Goal: Task Accomplishment & Management: Complete application form

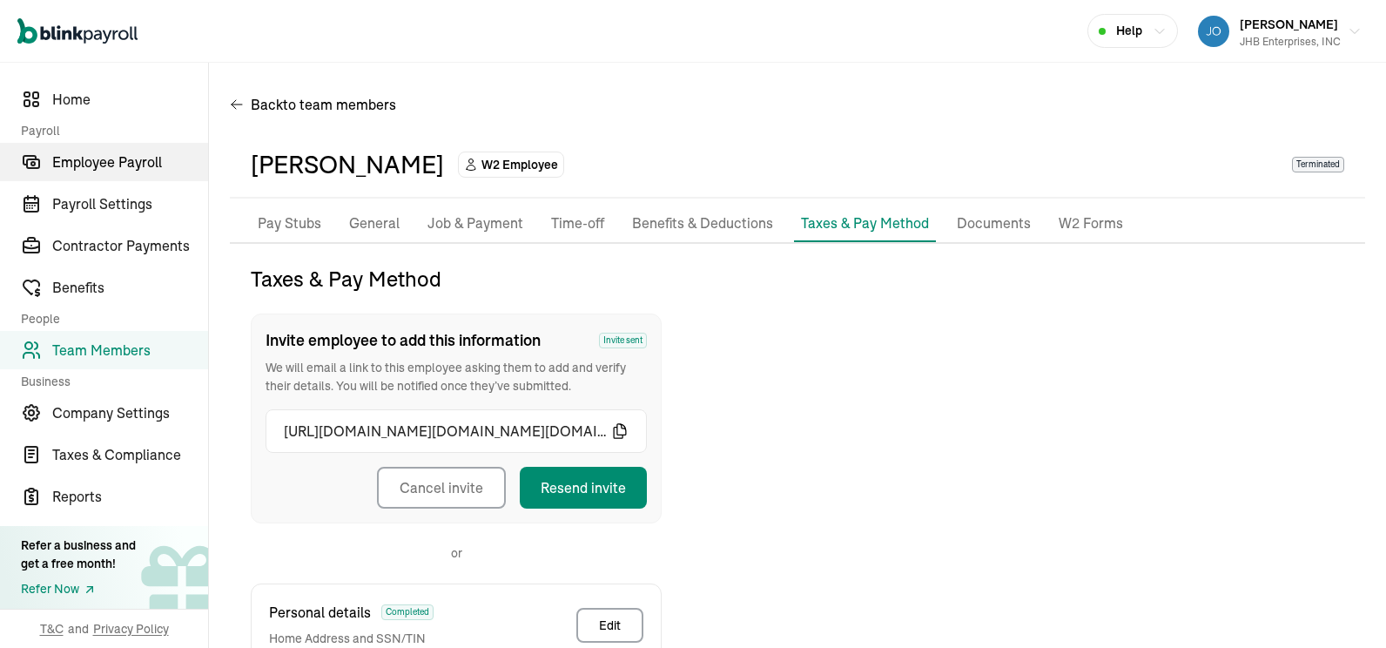
click at [108, 165] on span "Employee Payroll" at bounding box center [130, 161] width 156 height 21
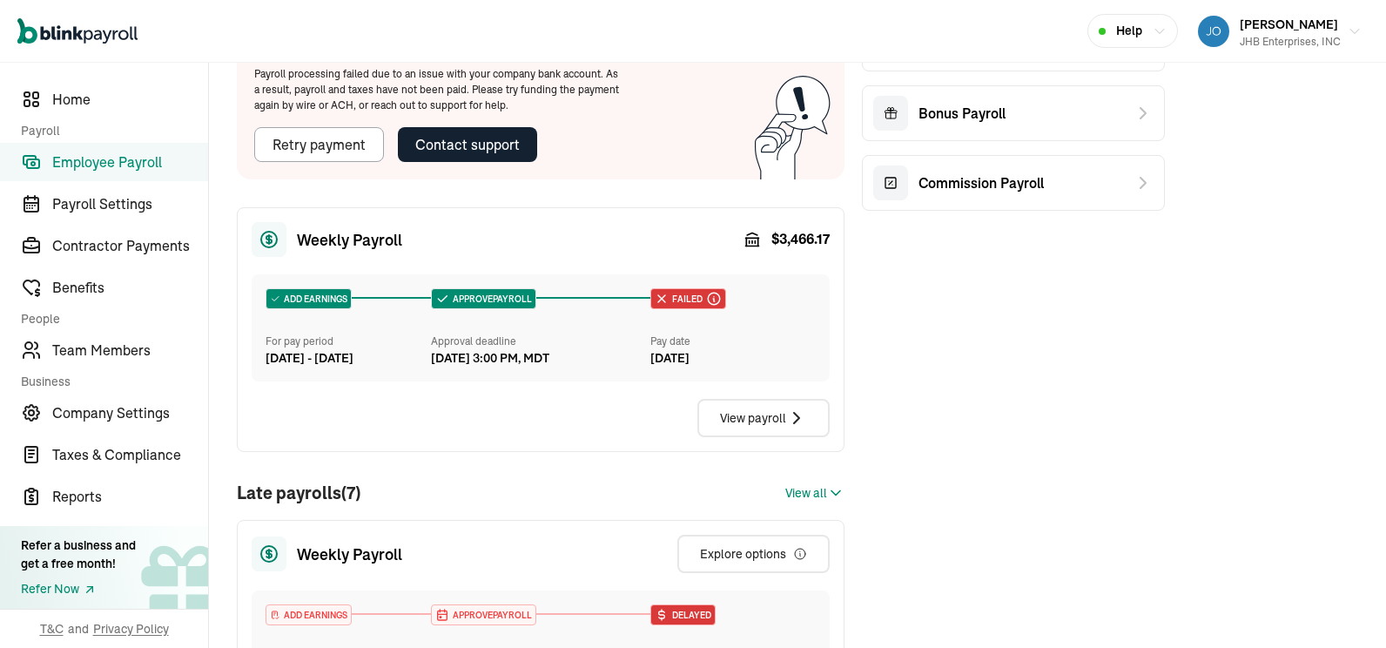
scroll to position [91, 0]
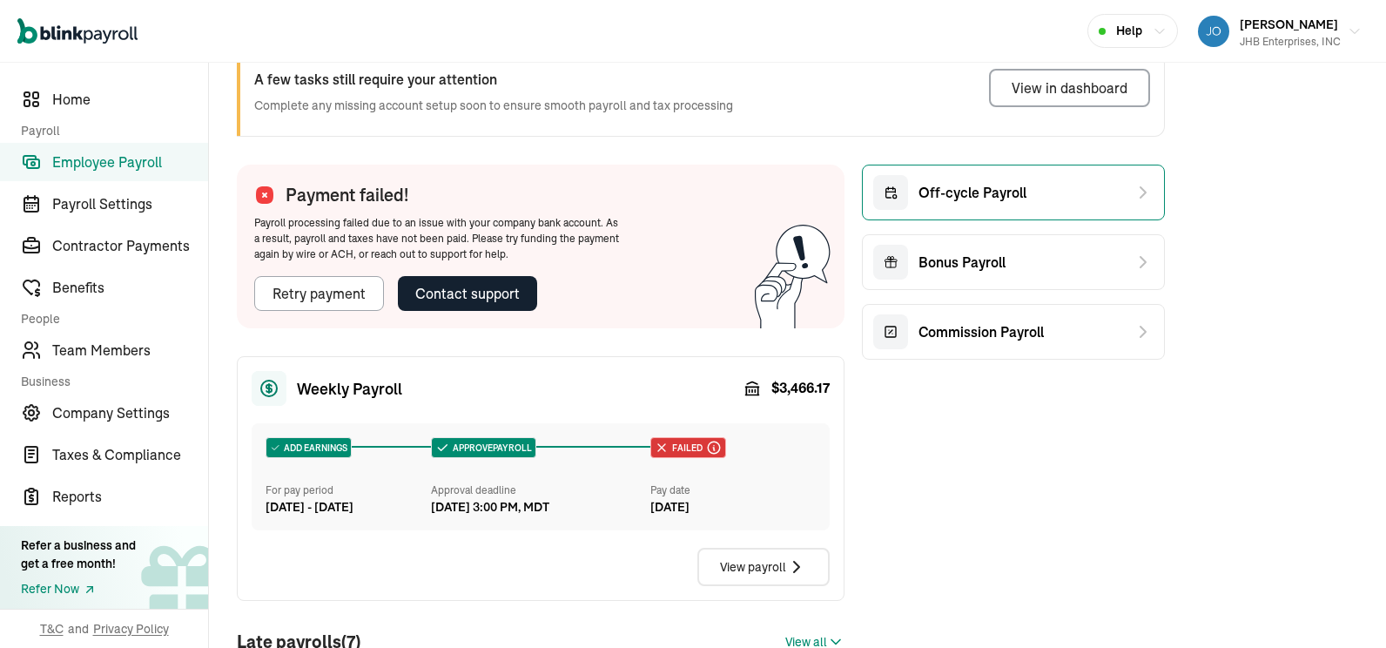
click at [942, 187] on span "Off-cycle Payroll" at bounding box center [972, 192] width 108 height 21
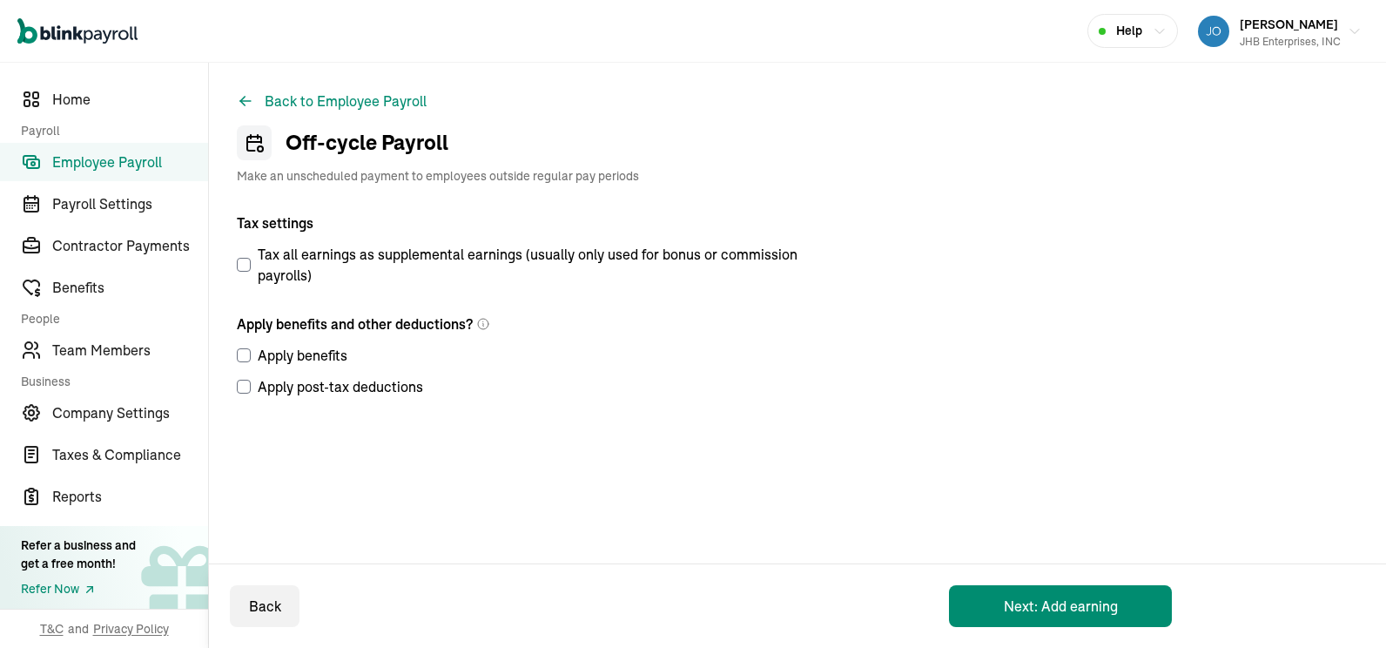
drag, startPoint x: 239, startPoint y: 384, endPoint x: 242, endPoint y: 373, distance: 11.0
click at [239, 384] on input "Apply post-tax deductions" at bounding box center [244, 387] width 14 height 14
checkbox input "true"
click at [246, 355] on input "Apply benefits" at bounding box center [244, 355] width 14 height 14
checkbox input "true"
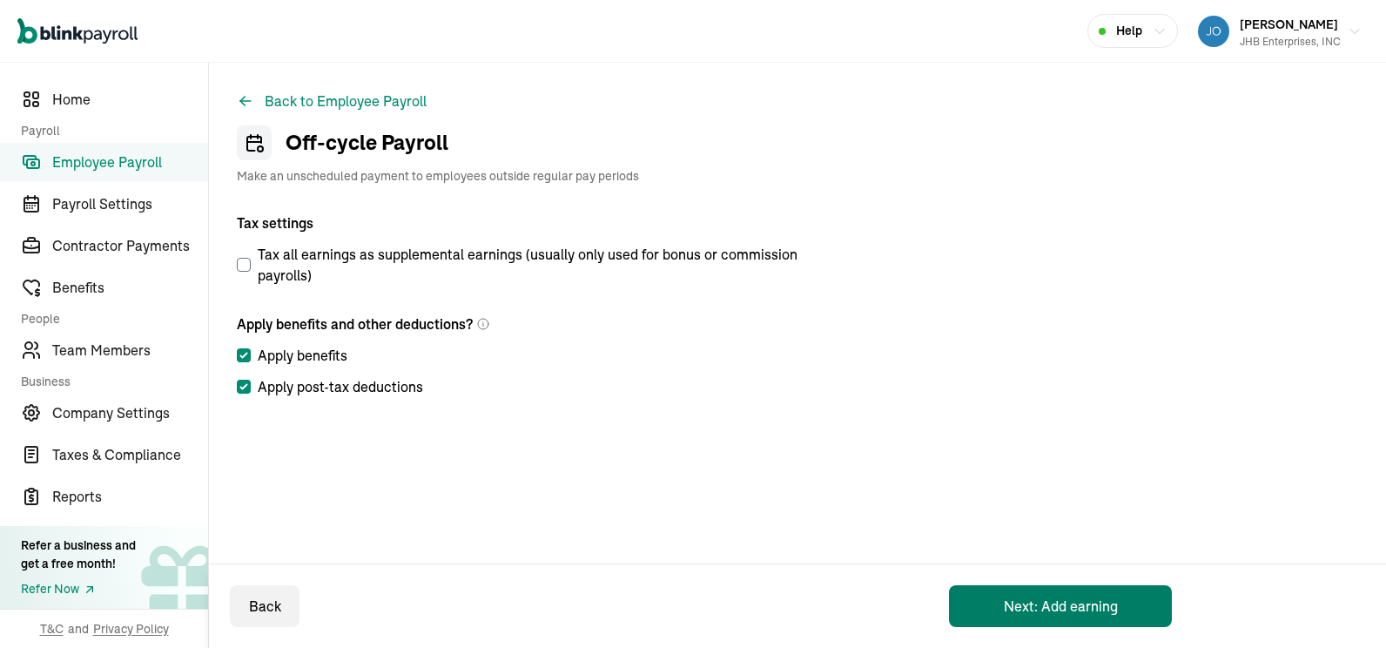
click at [1026, 603] on button "Next: Add earning" at bounding box center [1060, 606] width 223 height 42
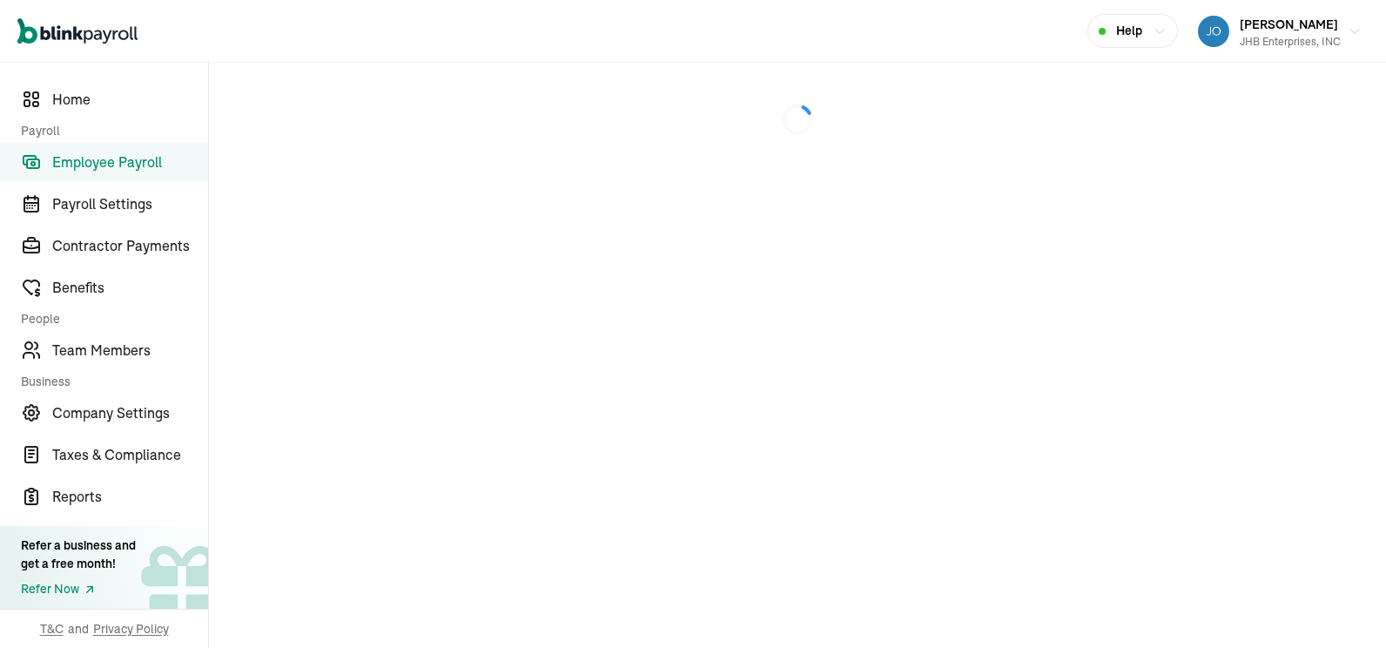
select select "direct_deposit"
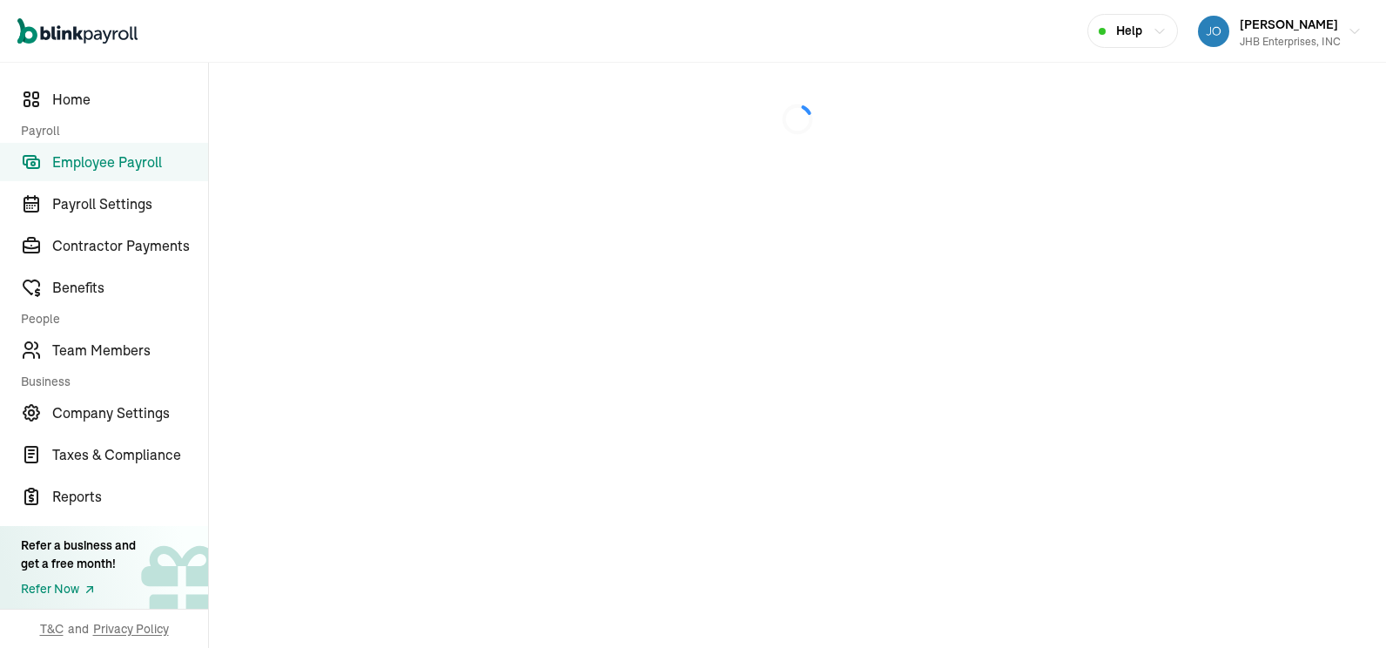
select select "direct_deposit"
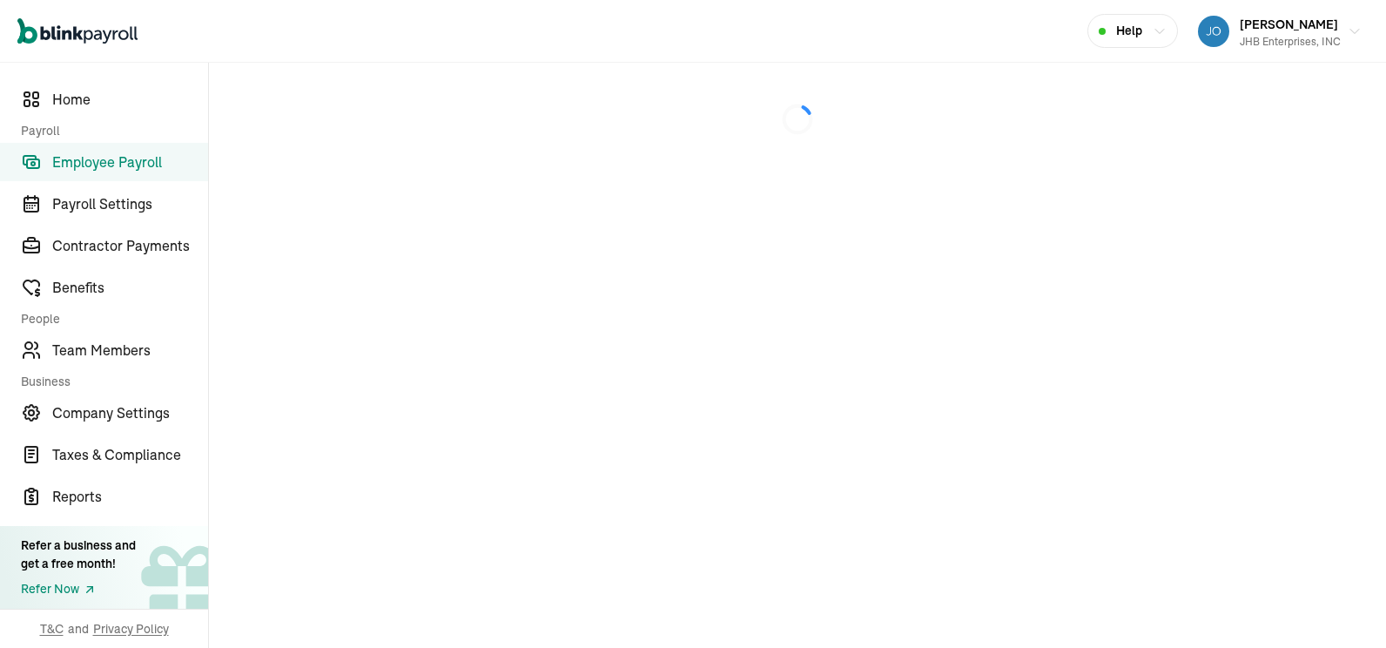
select select "direct_deposit"
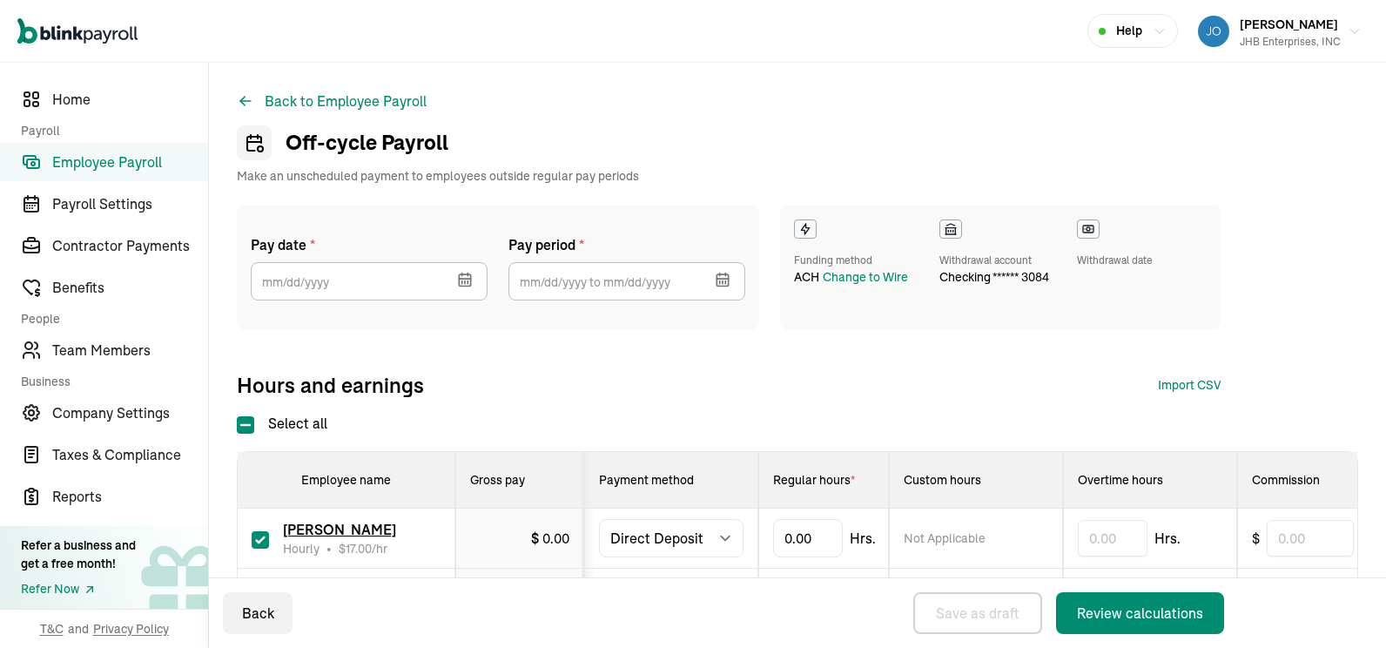
select select "direct_deposit"
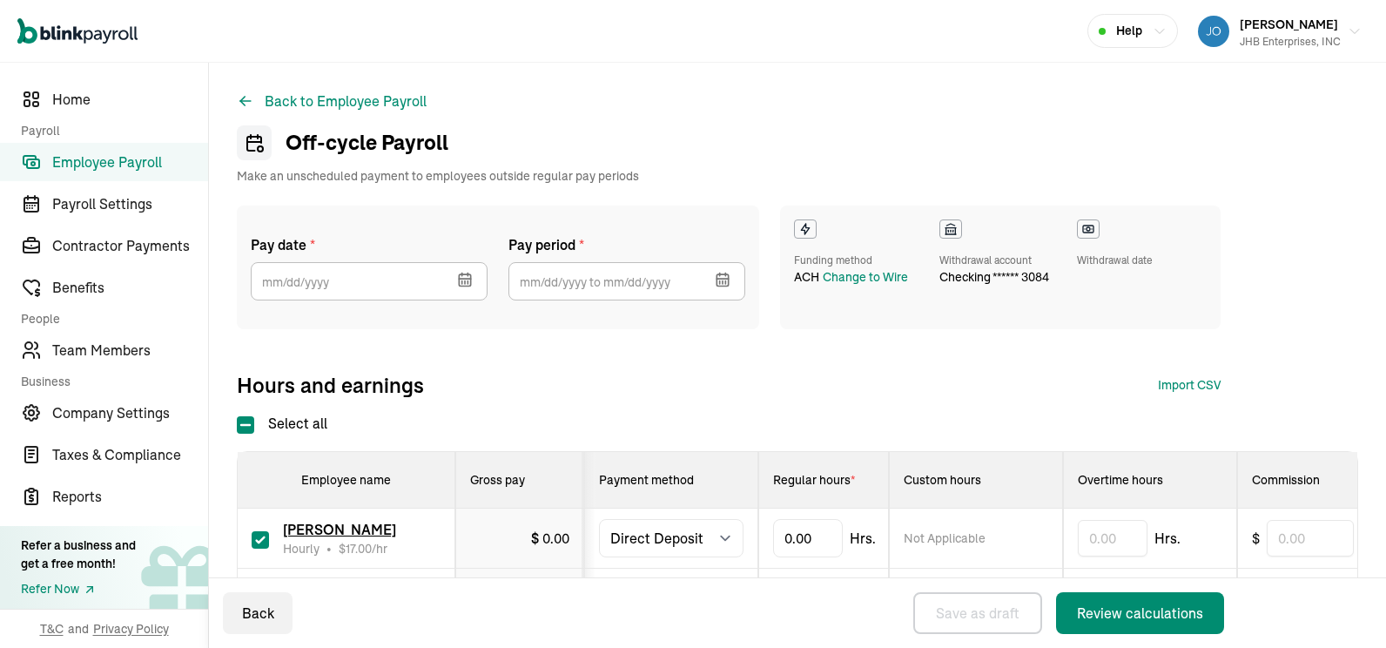
select select "direct_deposit"
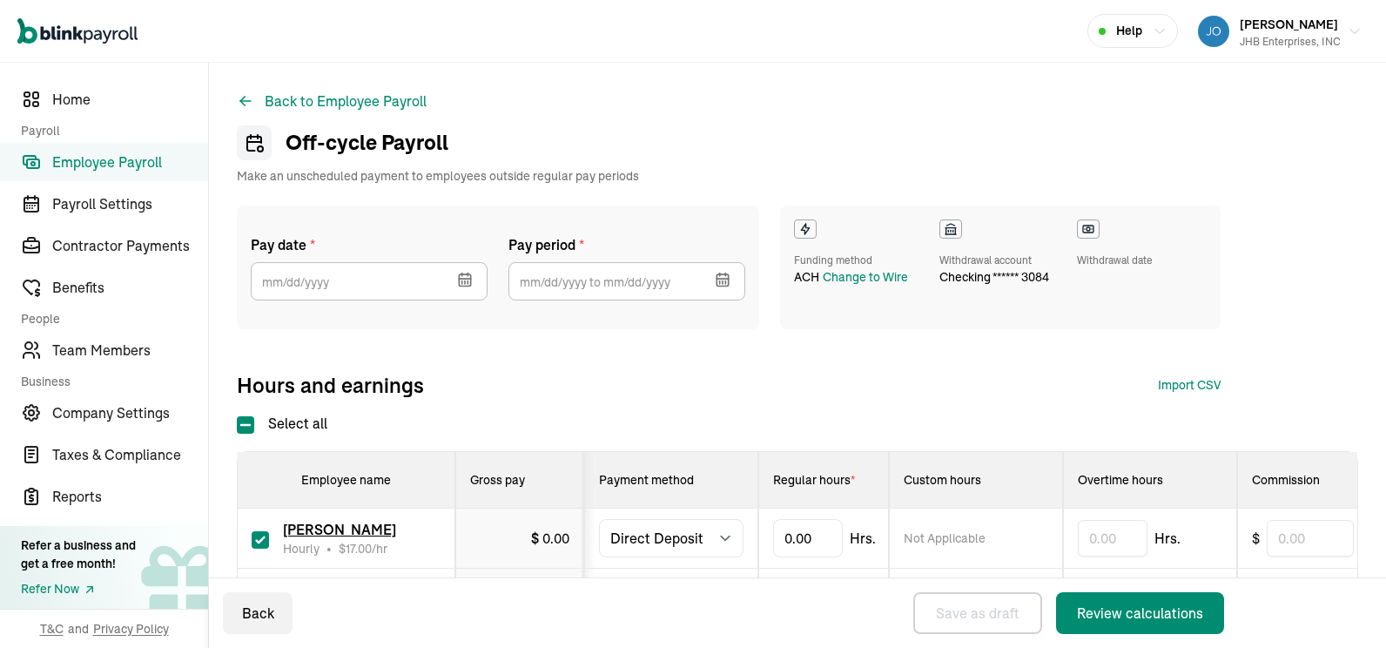
select select "direct_deposit"
click at [716, 275] on icon "button" at bounding box center [721, 279] width 11 height 11
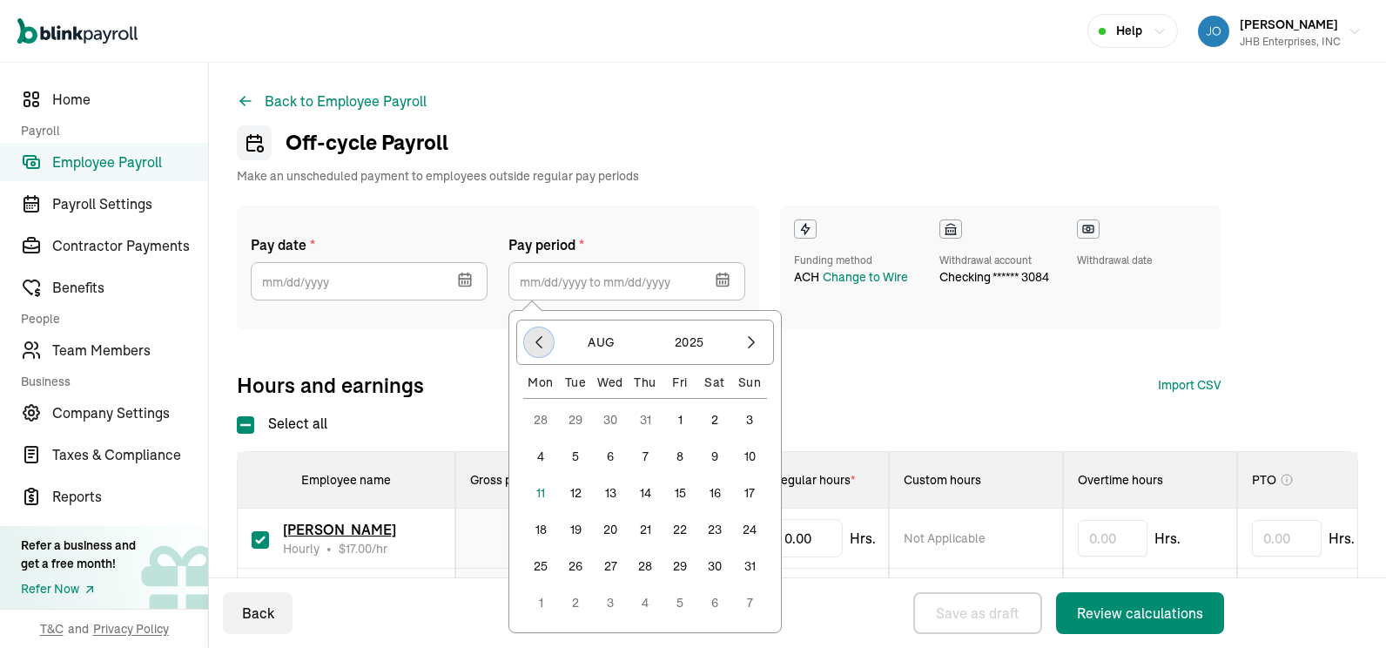
click at [542, 346] on icon "button" at bounding box center [538, 341] width 17 height 17
click at [749, 527] on button "27" at bounding box center [749, 529] width 35 height 35
click at [716, 561] on button "2" at bounding box center [714, 565] width 35 height 35
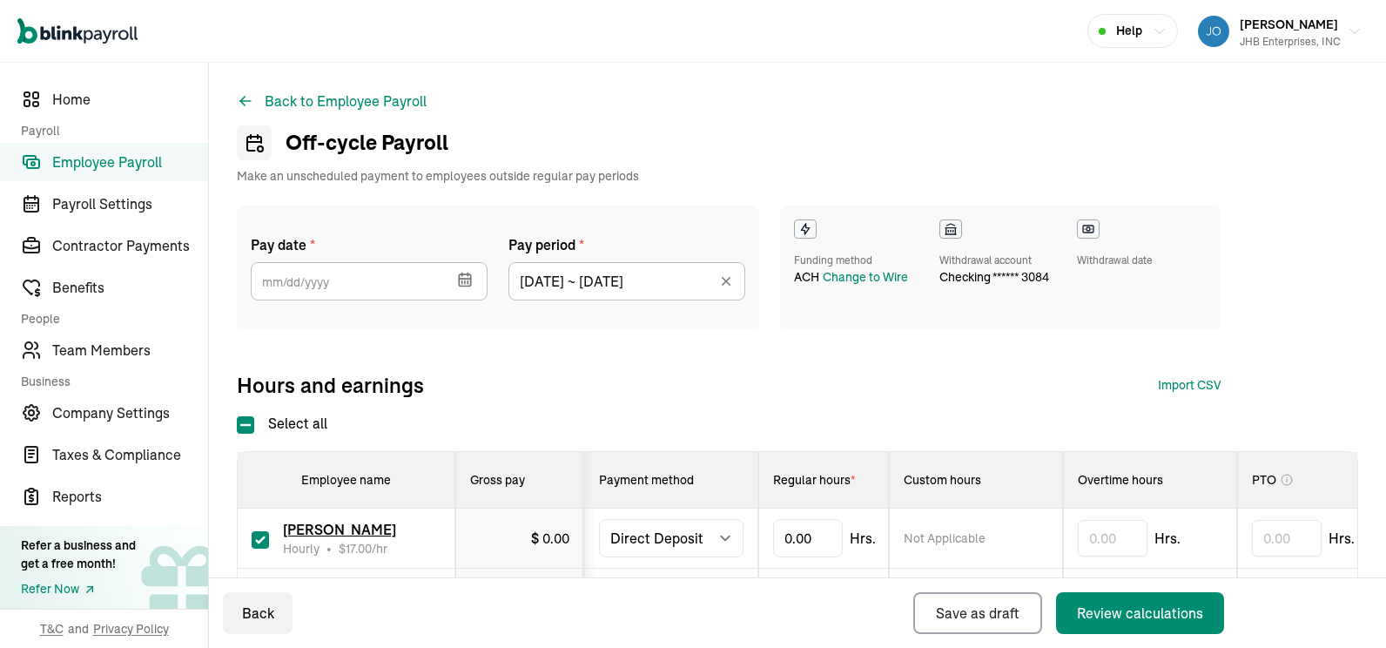
type input "[DATE] ~ [DATE]"
click at [464, 273] on icon "button" at bounding box center [464, 279] width 17 height 17
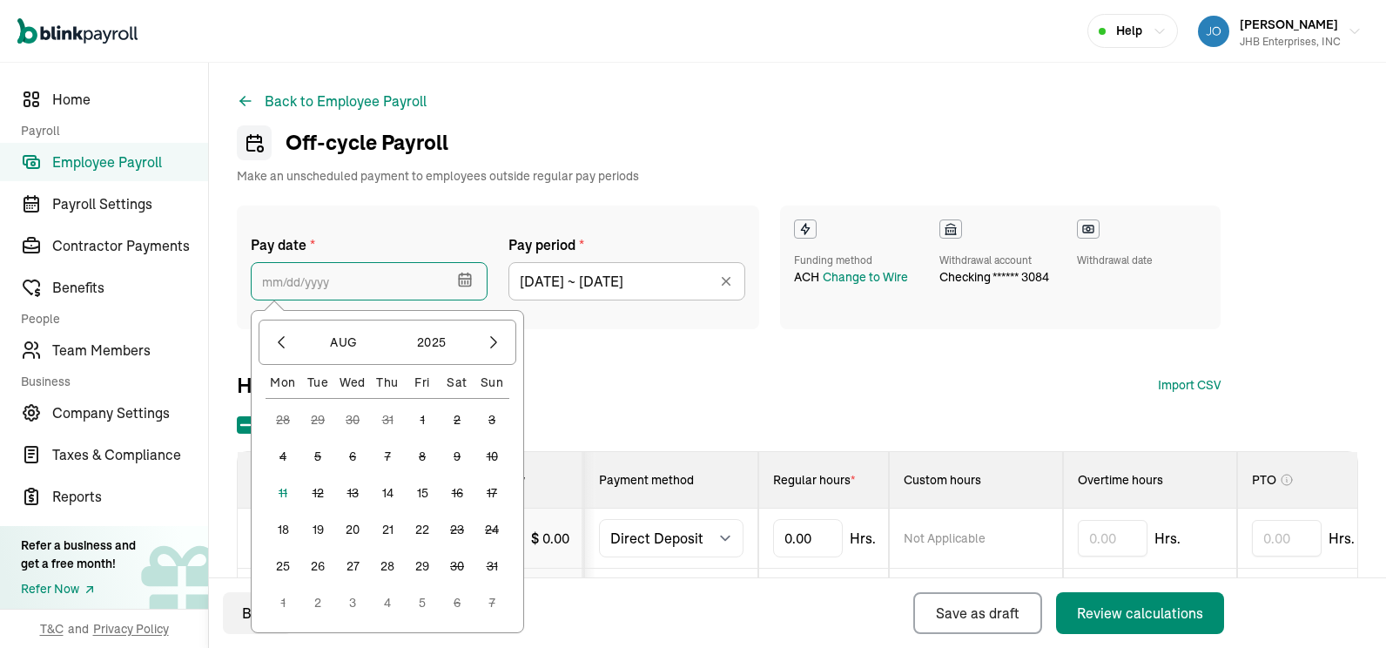
click at [349, 287] on input "text" at bounding box center [369, 281] width 237 height 38
drag, startPoint x: 382, startPoint y: 491, endPoint x: 763, endPoint y: 278, distance: 436.9
click at [389, 486] on button "14" at bounding box center [387, 492] width 35 height 35
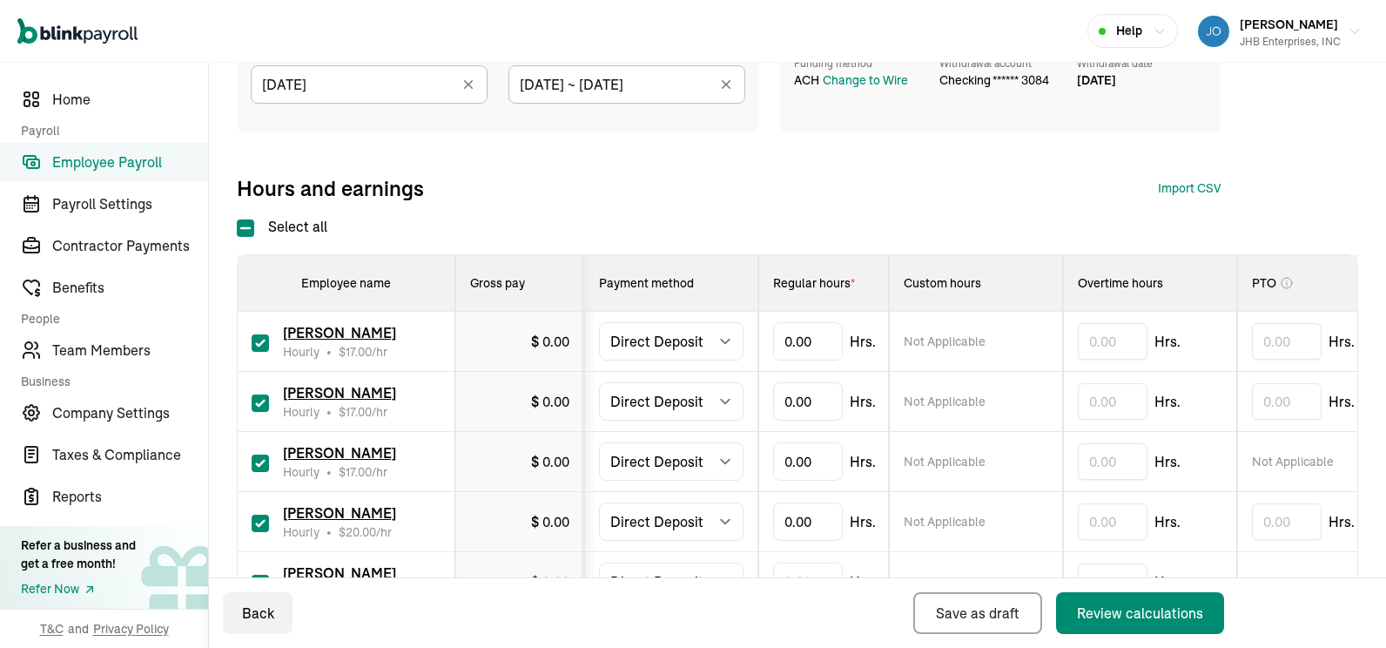
scroll to position [261, 0]
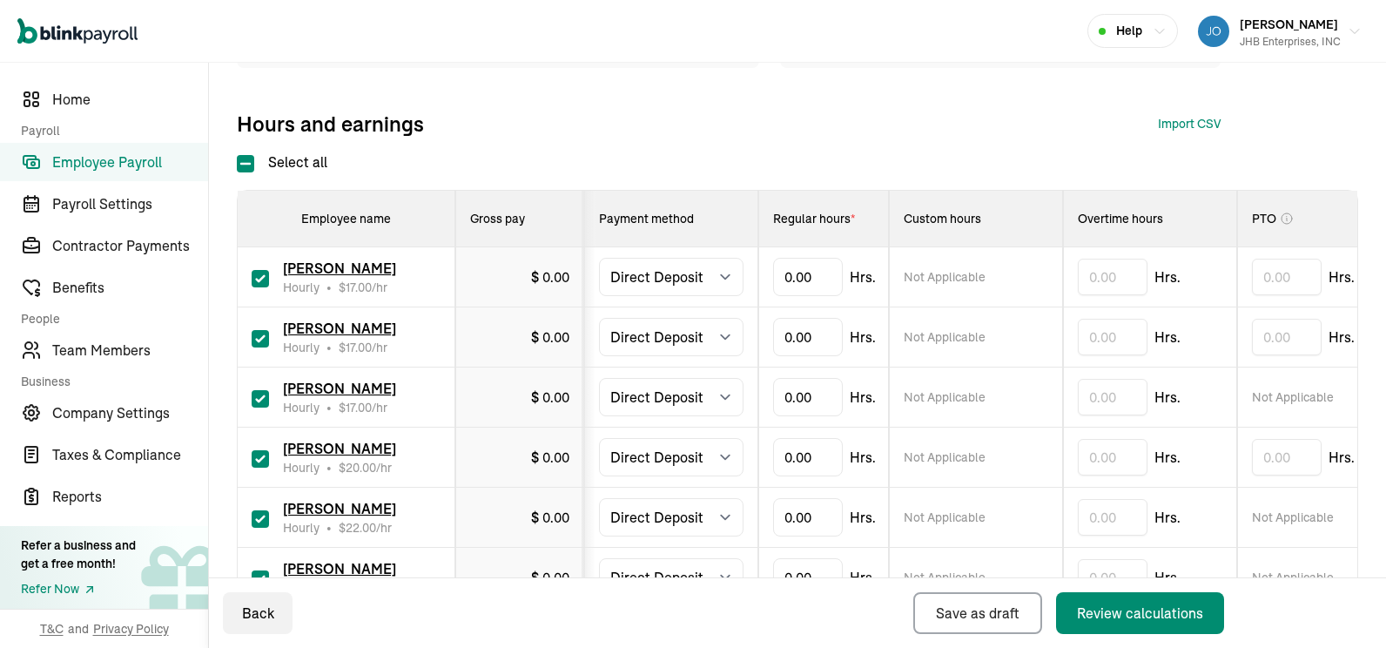
click at [259, 393] on input "checkbox" at bounding box center [260, 398] width 17 height 17
checkbox input "false"
click at [260, 456] on input "checkbox" at bounding box center [260, 458] width 17 height 17
checkbox input "false"
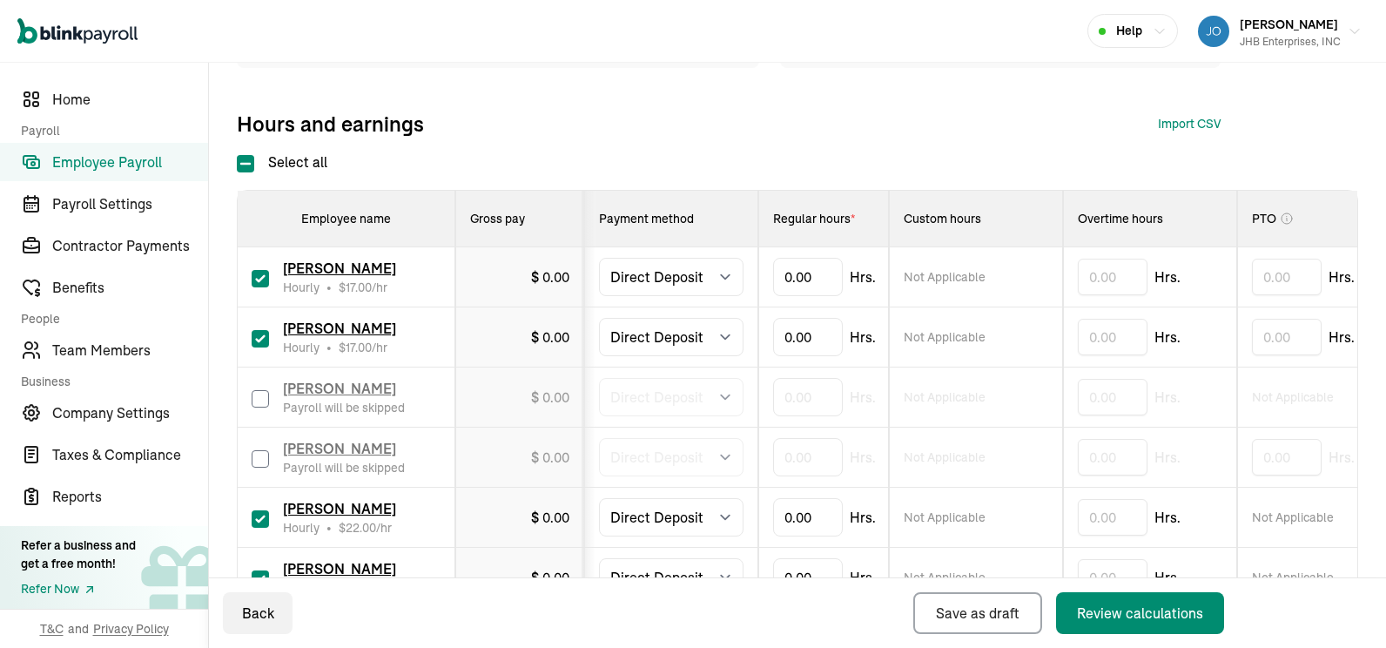
drag, startPoint x: 261, startPoint y: 517, endPoint x: 485, endPoint y: 427, distance: 241.4
click at [262, 517] on input "checkbox" at bounding box center [260, 518] width 17 height 17
checkbox input "false"
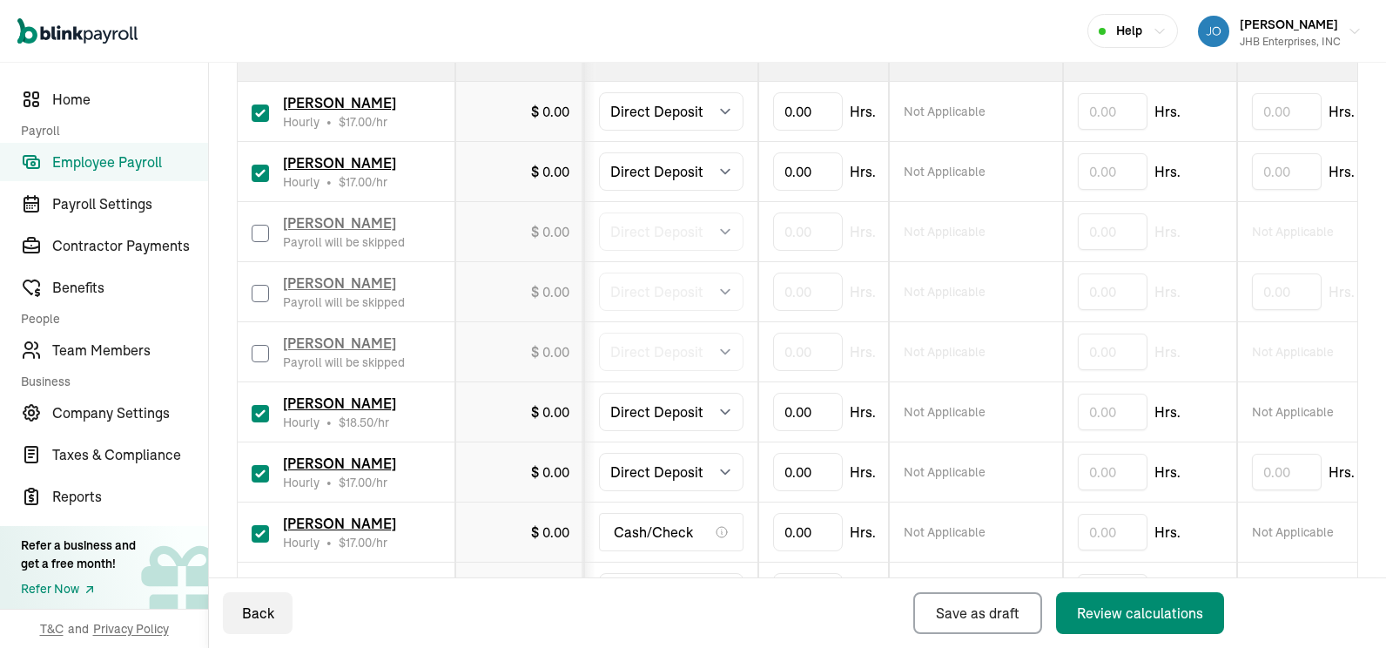
scroll to position [435, 0]
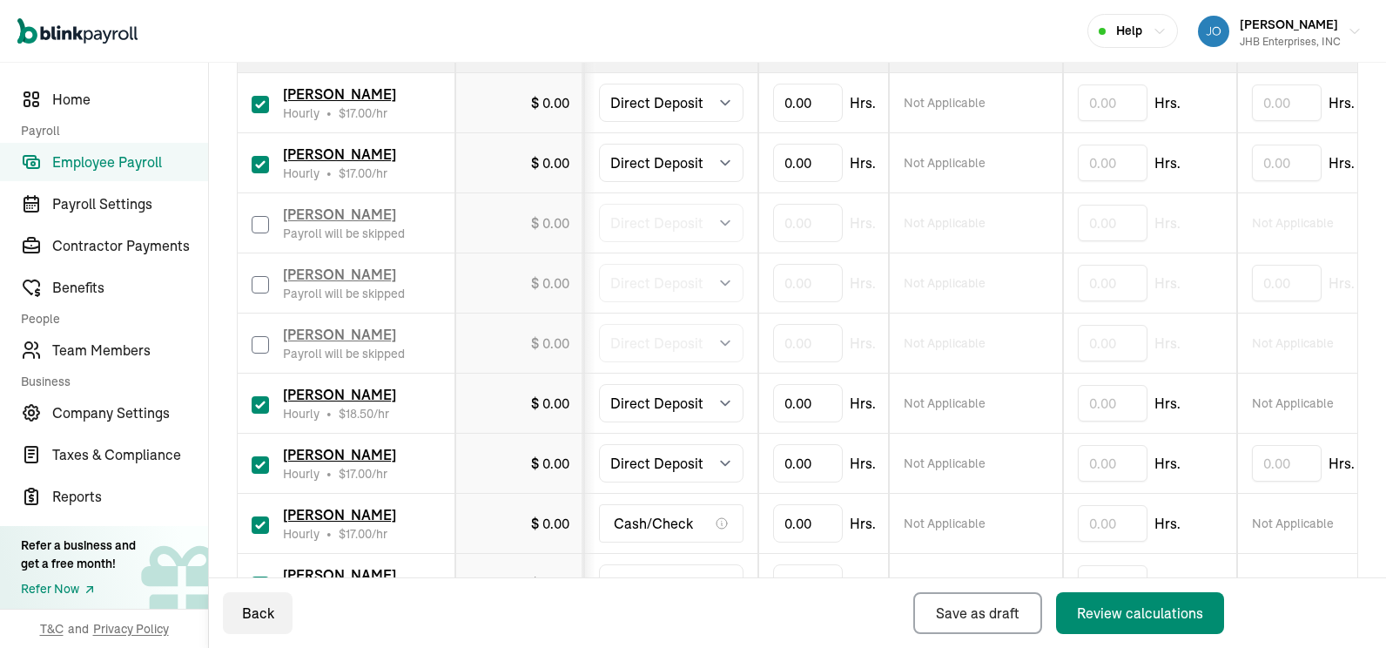
click at [261, 467] on input "checkbox" at bounding box center [260, 464] width 17 height 17
checkbox input "false"
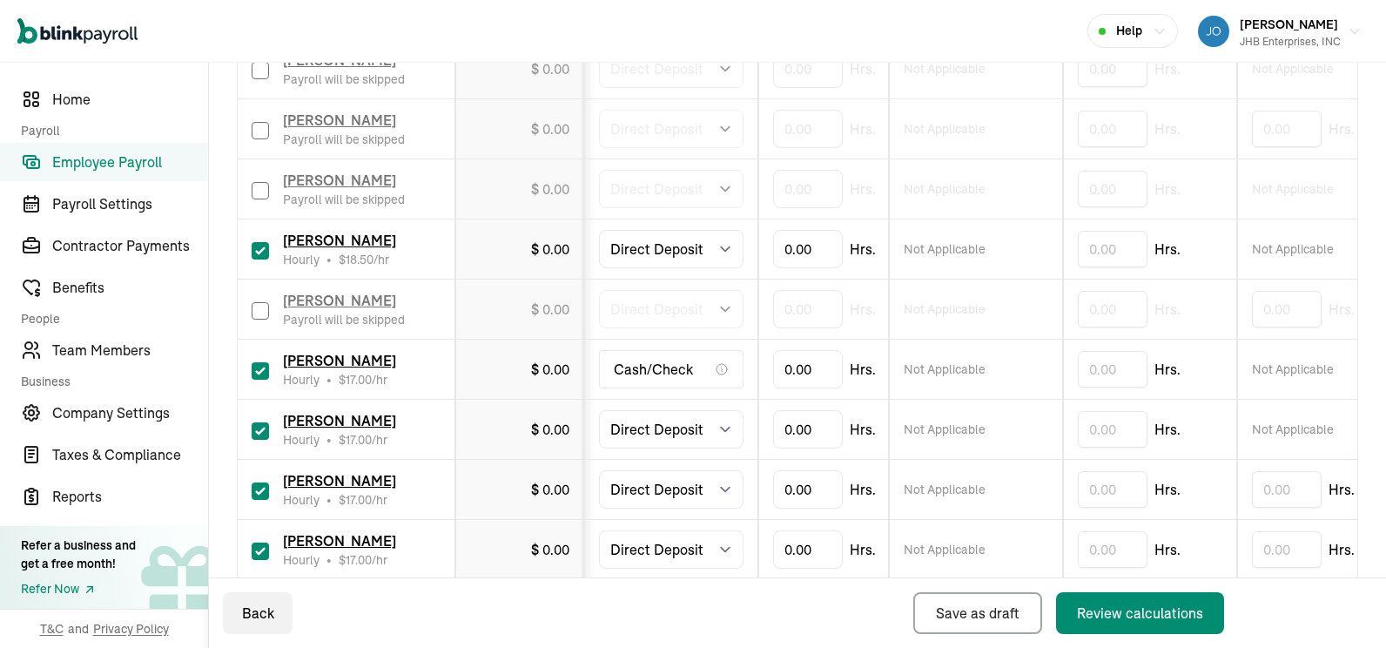
scroll to position [609, 0]
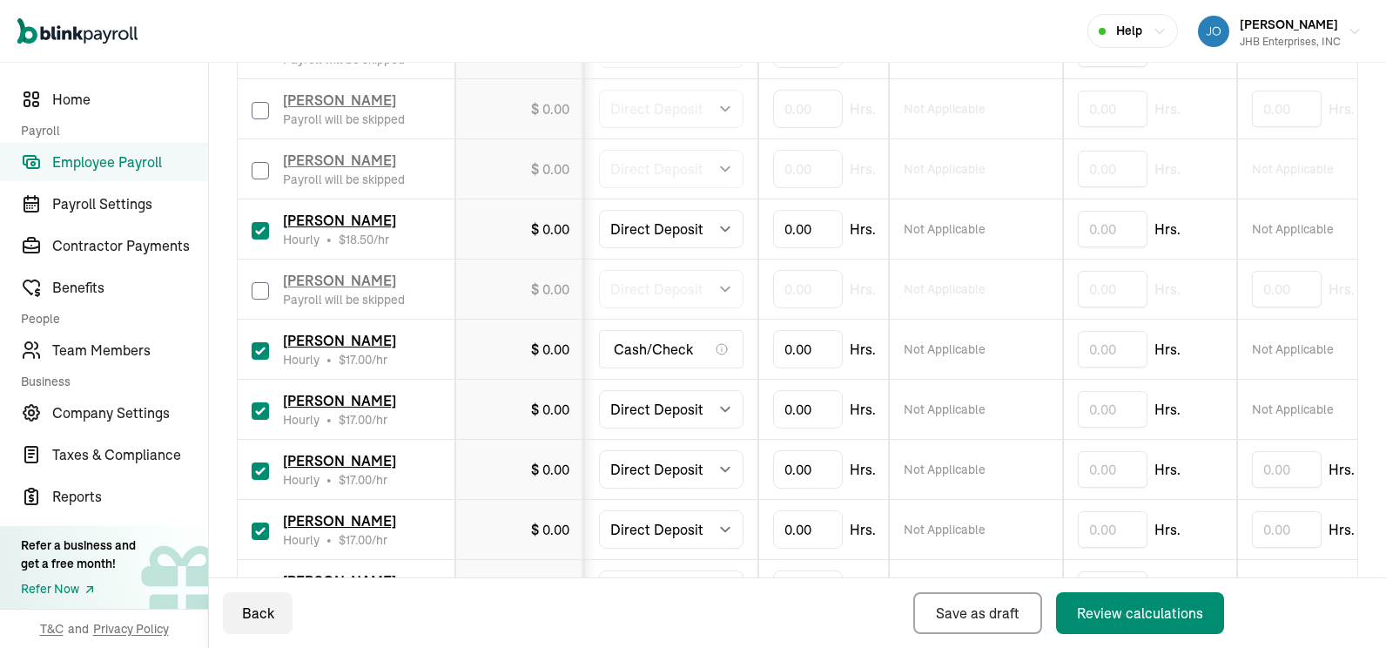
click at [264, 351] on input "checkbox" at bounding box center [260, 350] width 17 height 17
checkbox input "false"
click at [257, 465] on input "checkbox" at bounding box center [260, 470] width 17 height 17
checkbox input "false"
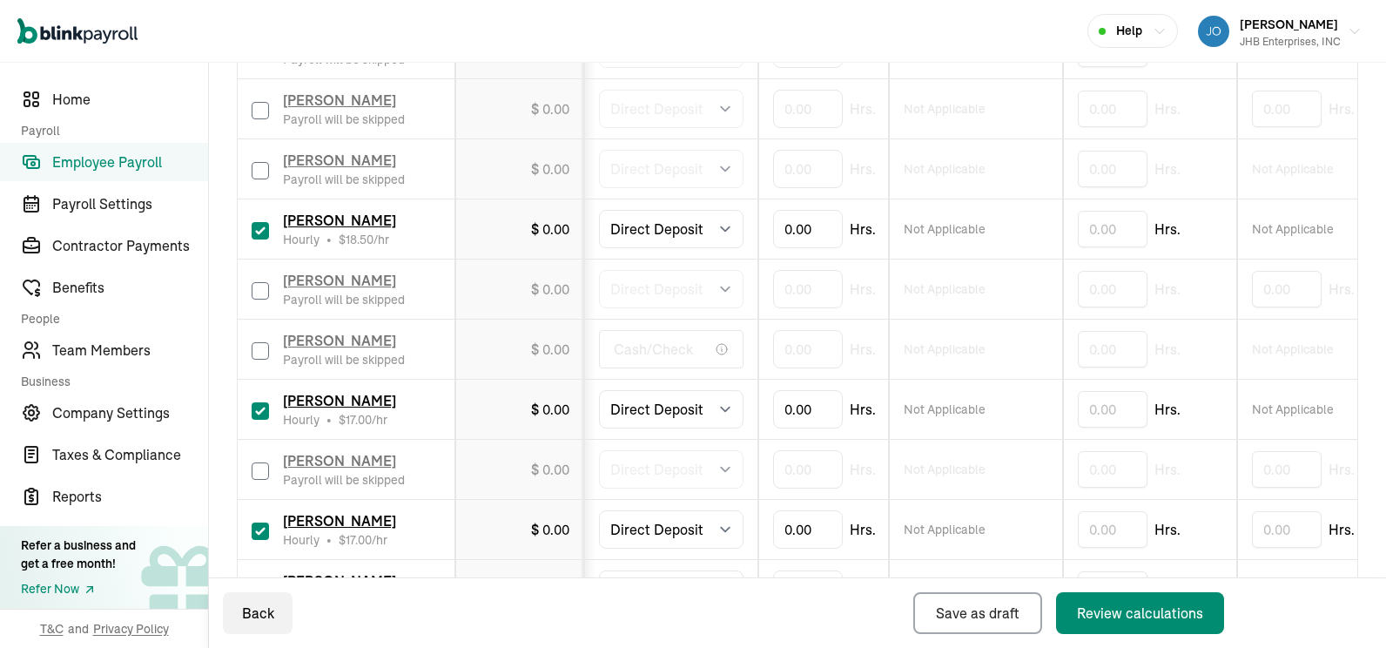
click at [258, 527] on input "checkbox" at bounding box center [260, 530] width 17 height 17
checkbox input "false"
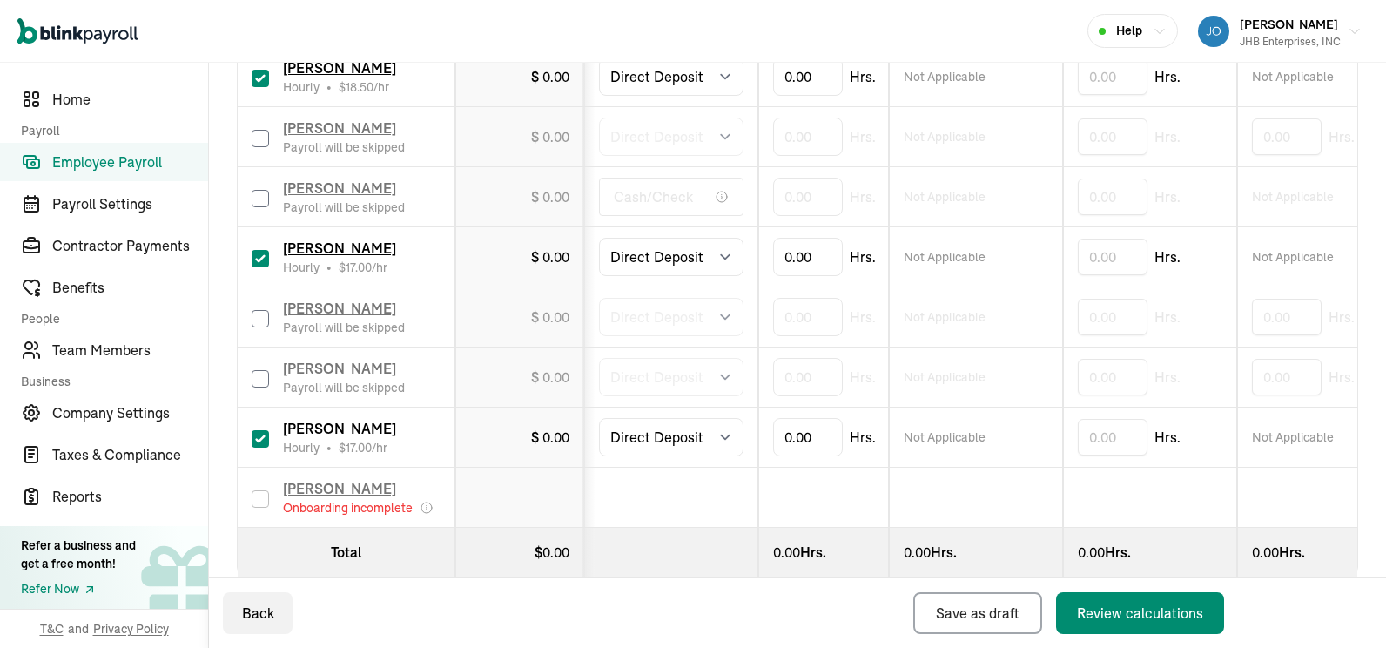
scroll to position [802, 0]
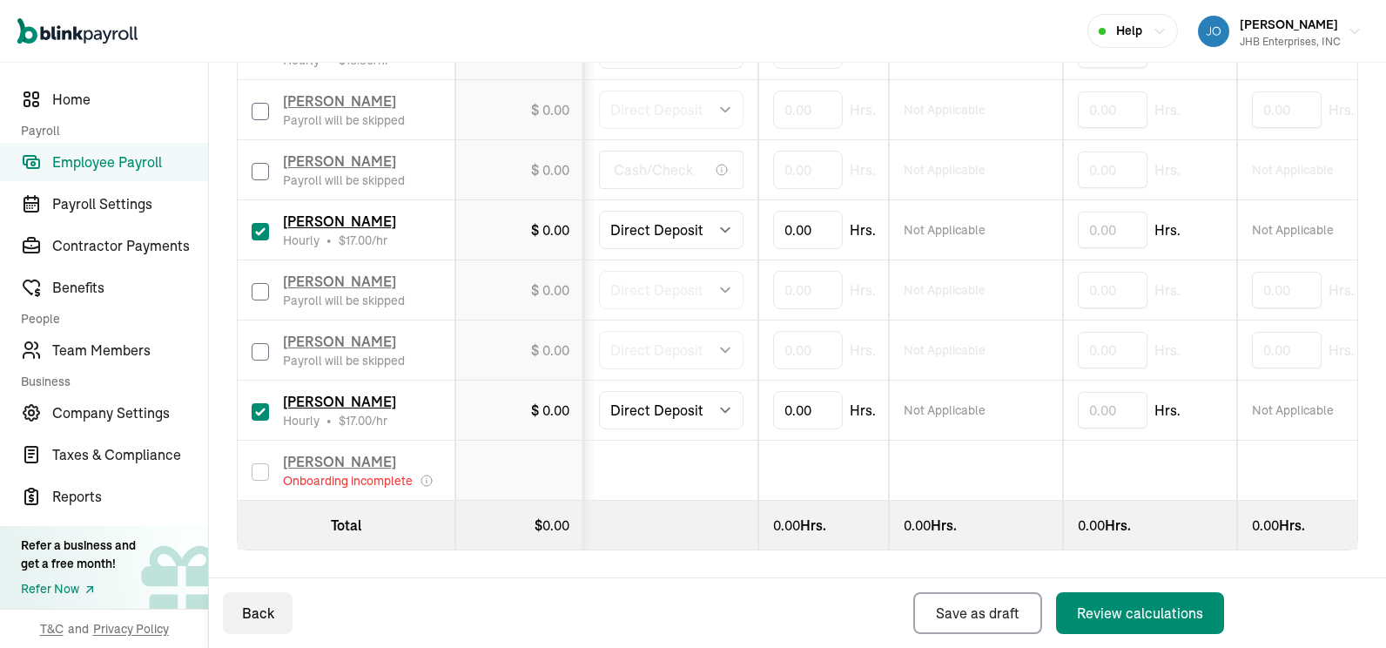
click at [258, 403] on input "checkbox" at bounding box center [260, 411] width 17 height 17
checkbox input "false"
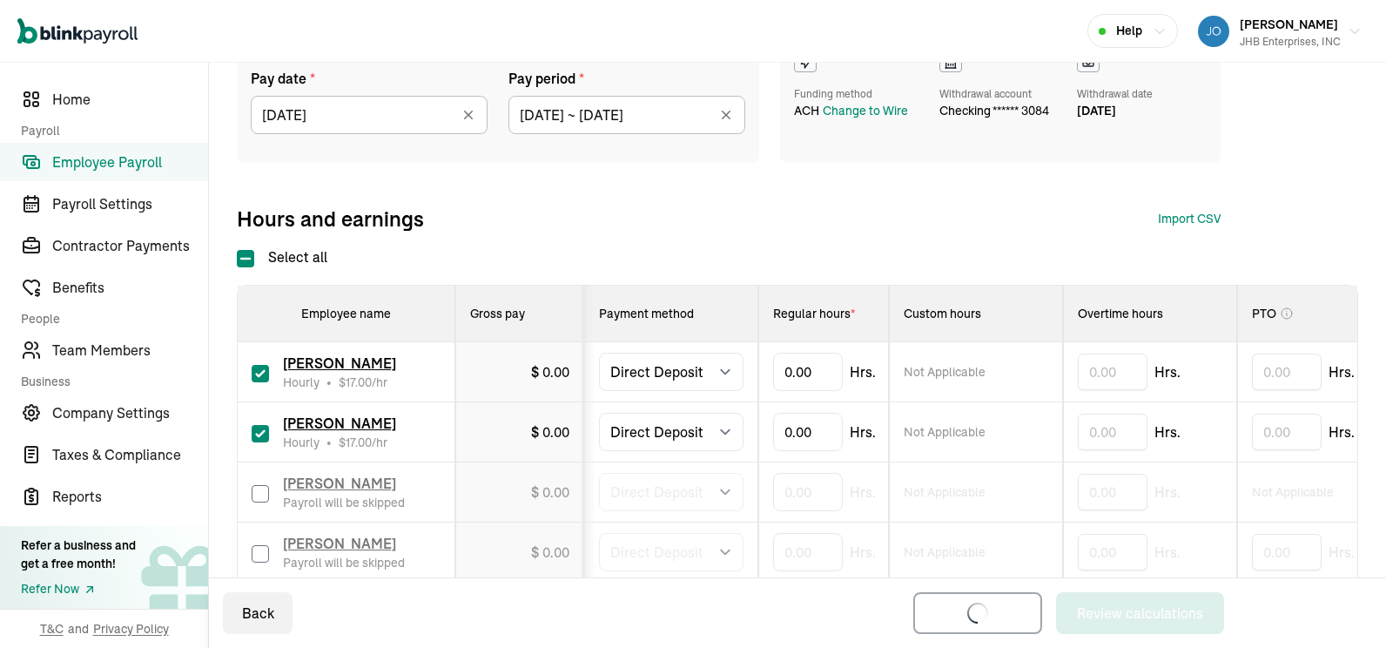
scroll to position [174, 0]
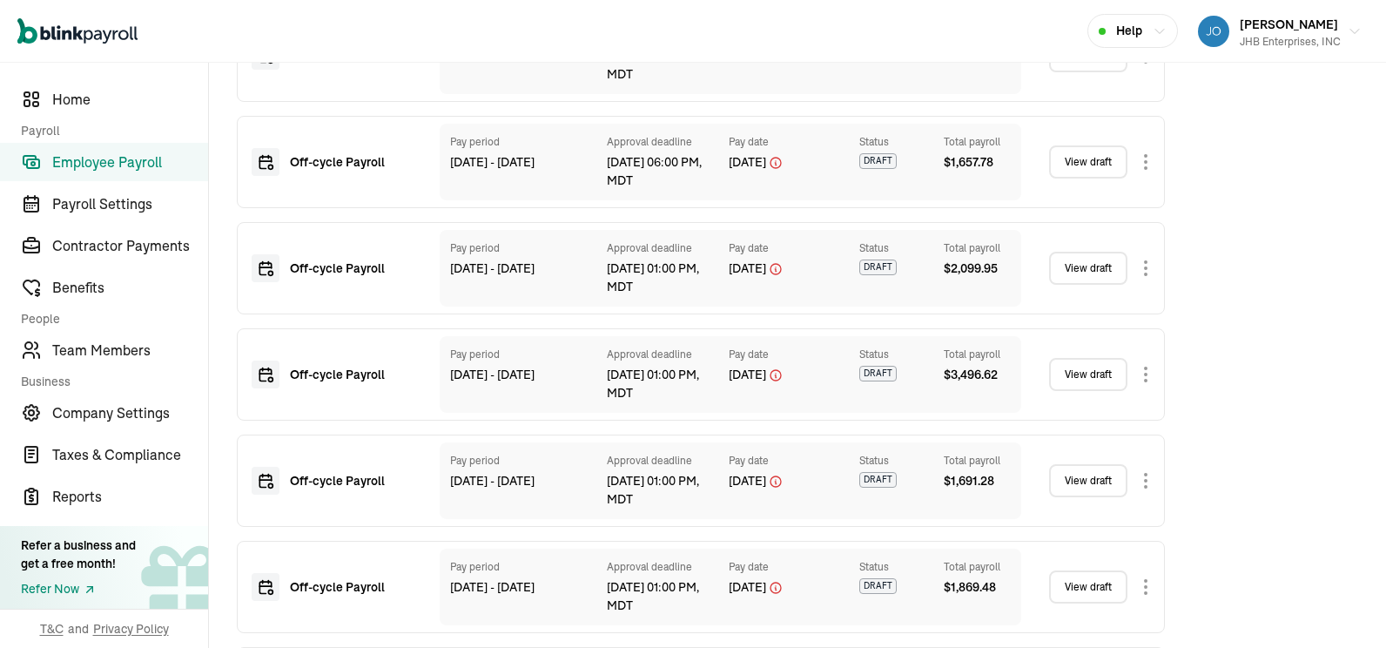
scroll to position [2209, 0]
click at [1073, 589] on link "View draft" at bounding box center [1088, 587] width 78 height 33
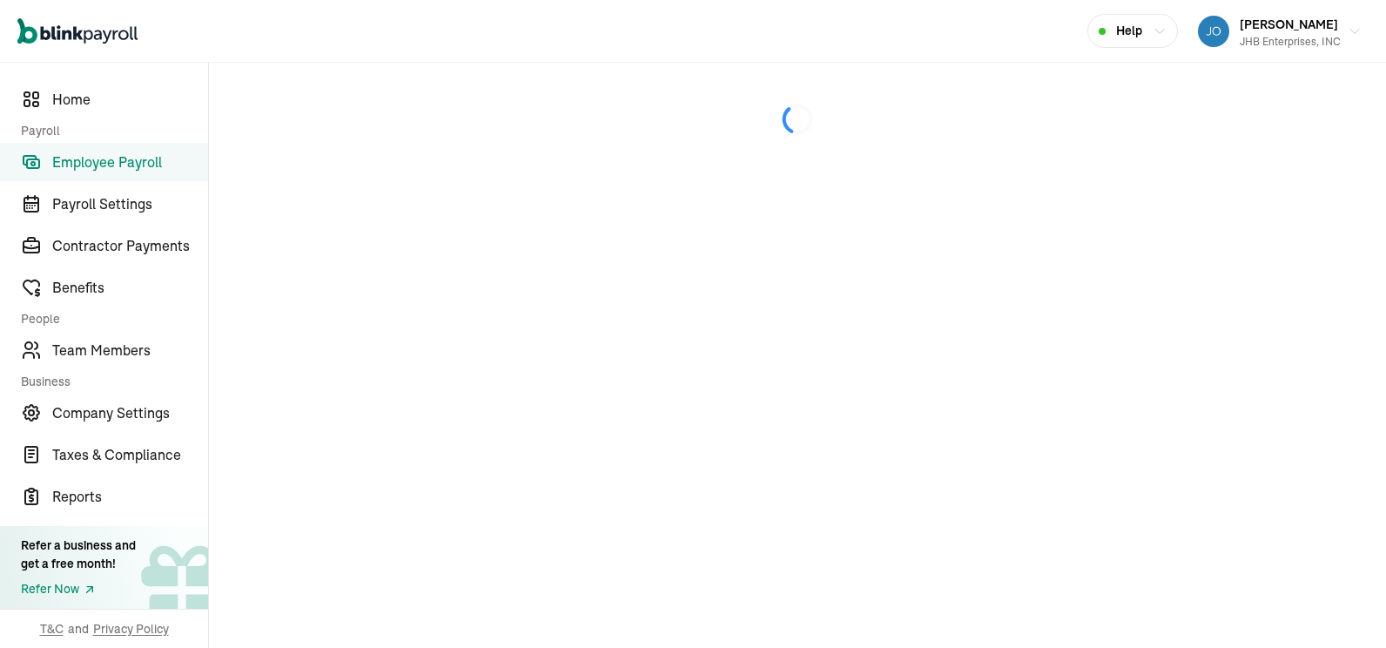
select select "direct_deposit"
select select "manual"
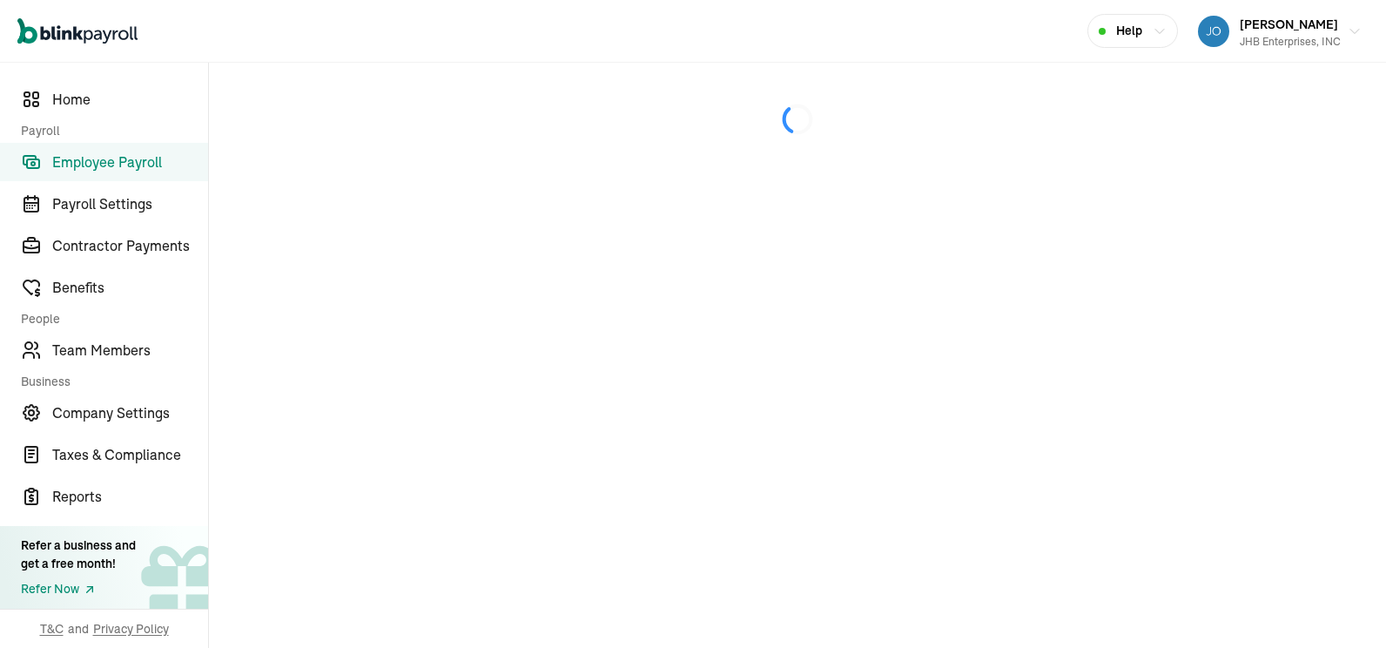
select select "direct_deposit"
select select "manual"
select select "direct_deposit"
select select "manual"
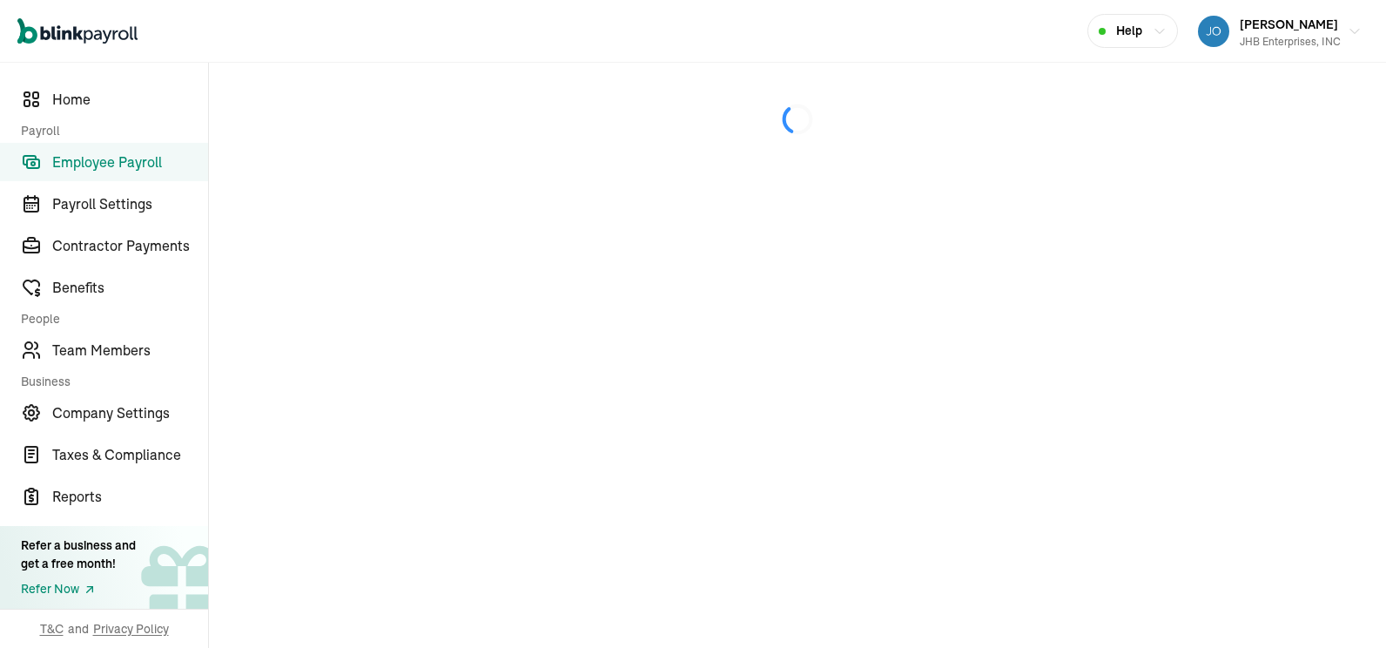
select select "manual"
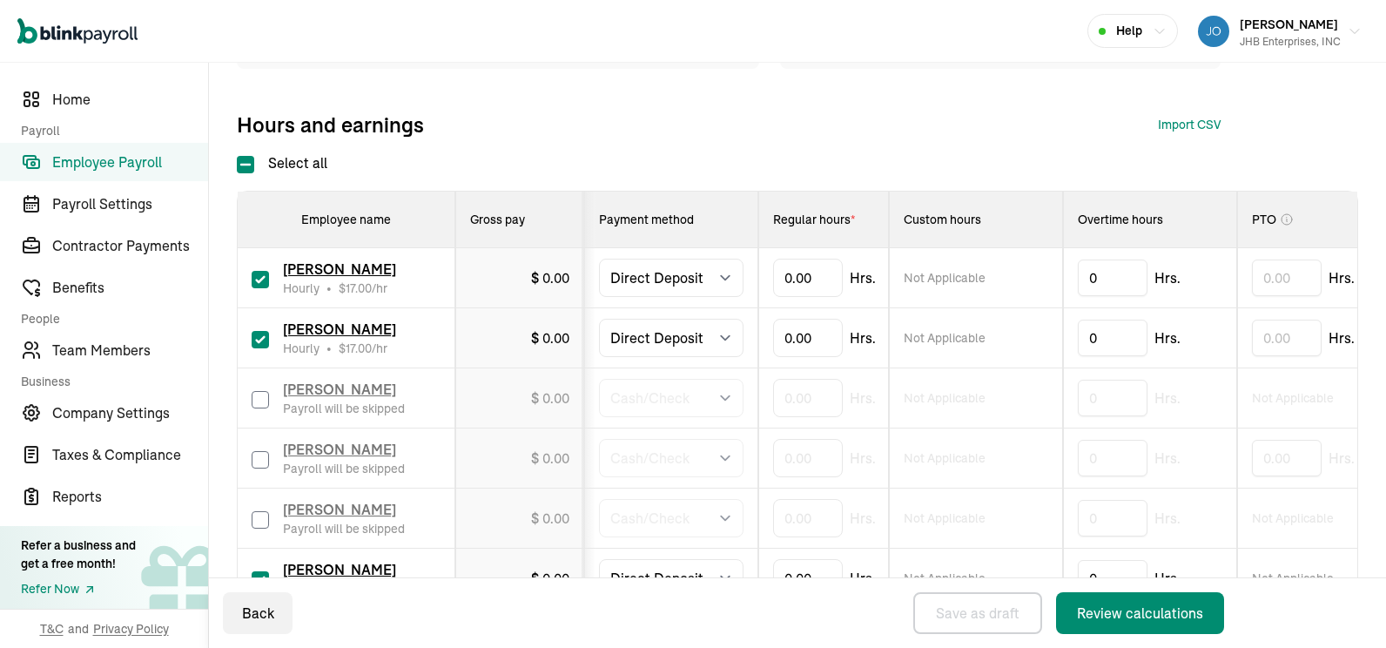
scroll to position [261, 0]
type input "35.09"
type input "16.23"
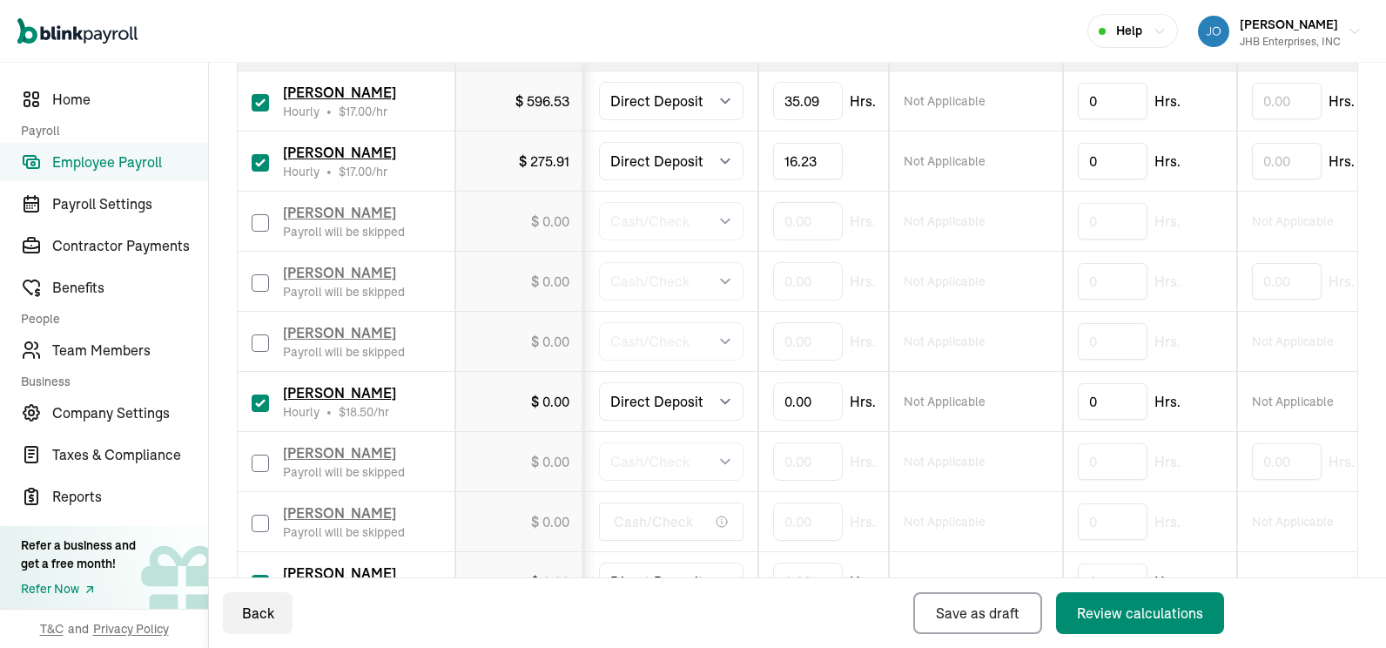
scroll to position [522, 0]
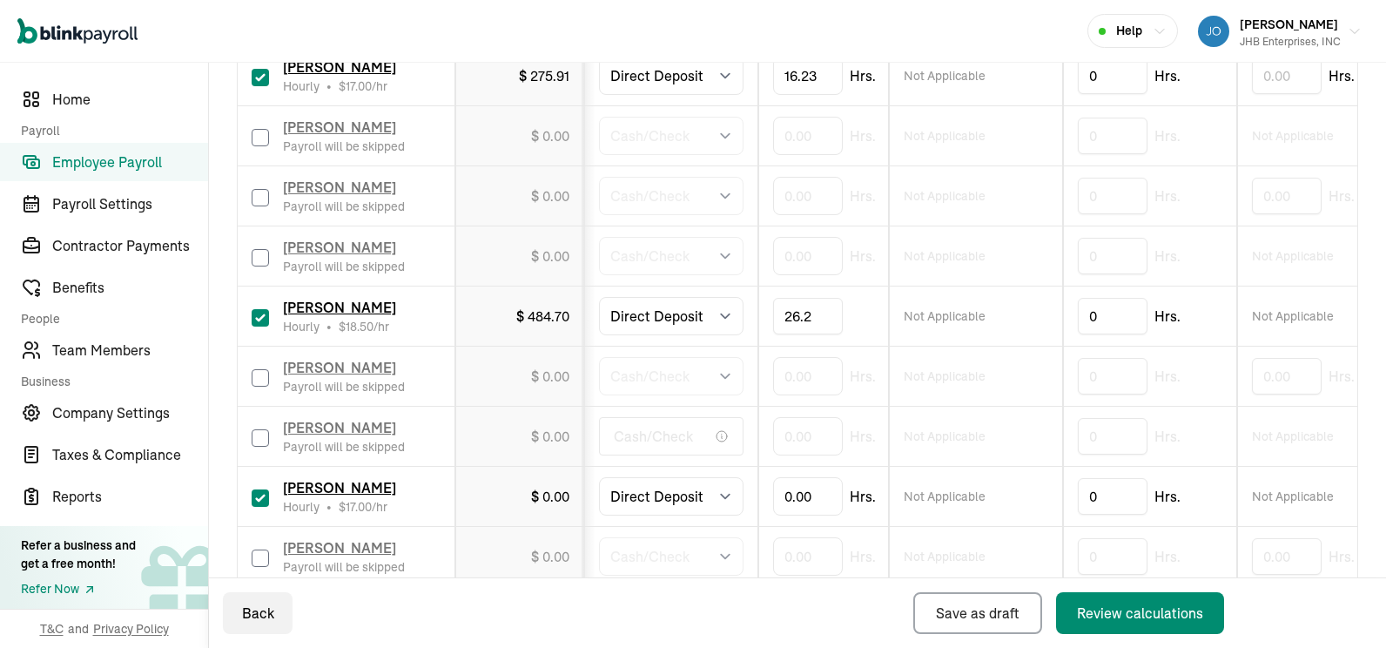
type input "26.26"
type input "40"
click at [1094, 498] on input "0" at bounding box center [1113, 496] width 70 height 37
type input "3.15"
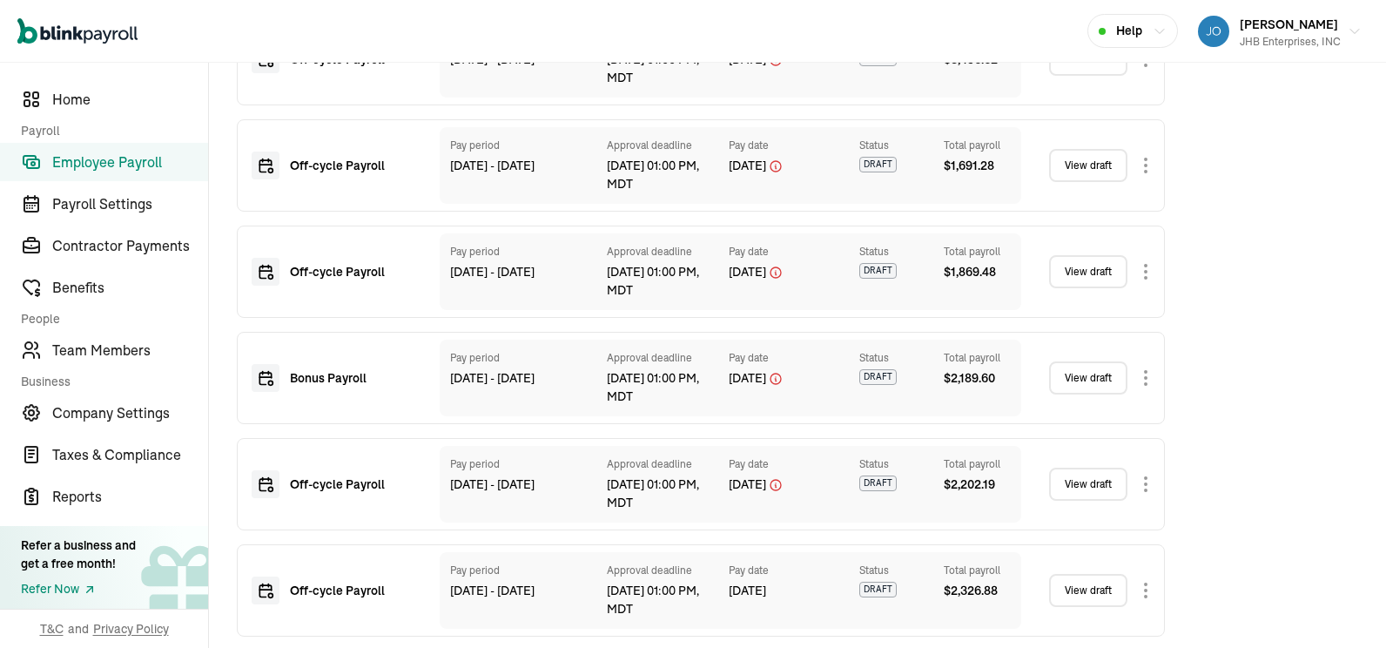
scroll to position [2209, 0]
click at [1079, 588] on link "View draft" at bounding box center [1088, 587] width 78 height 33
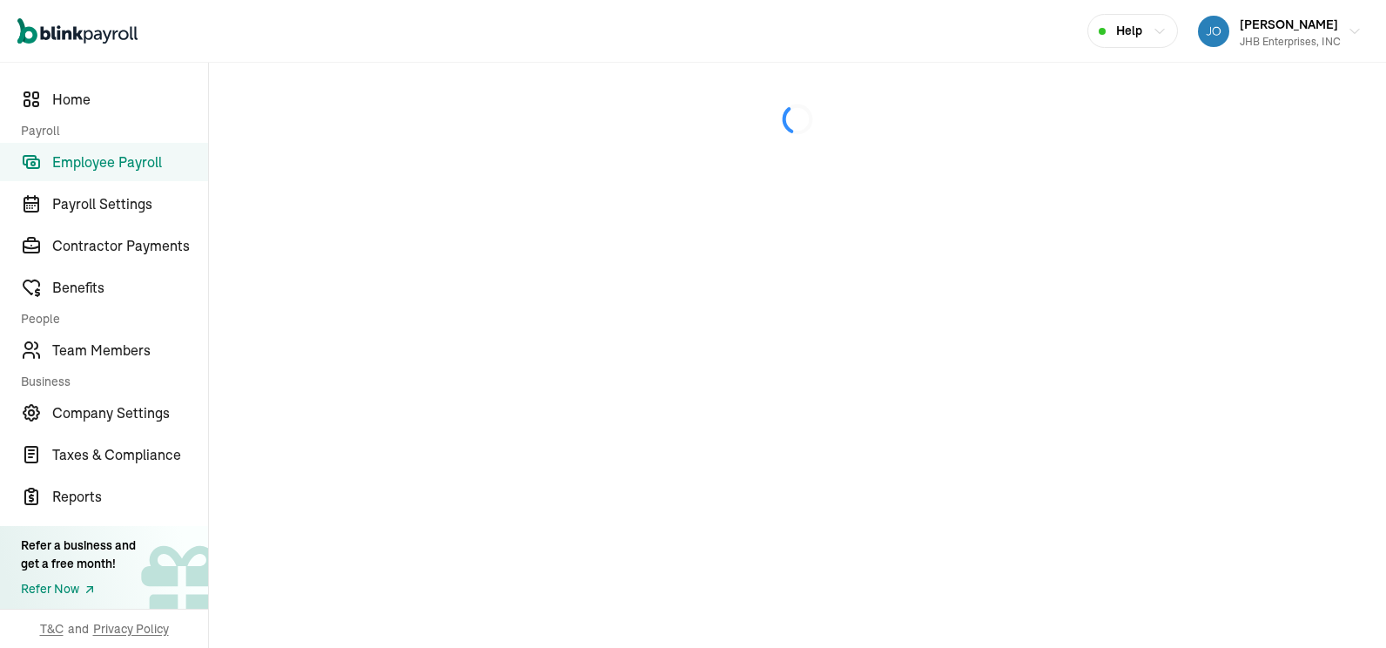
select select "direct_deposit"
select select "manual"
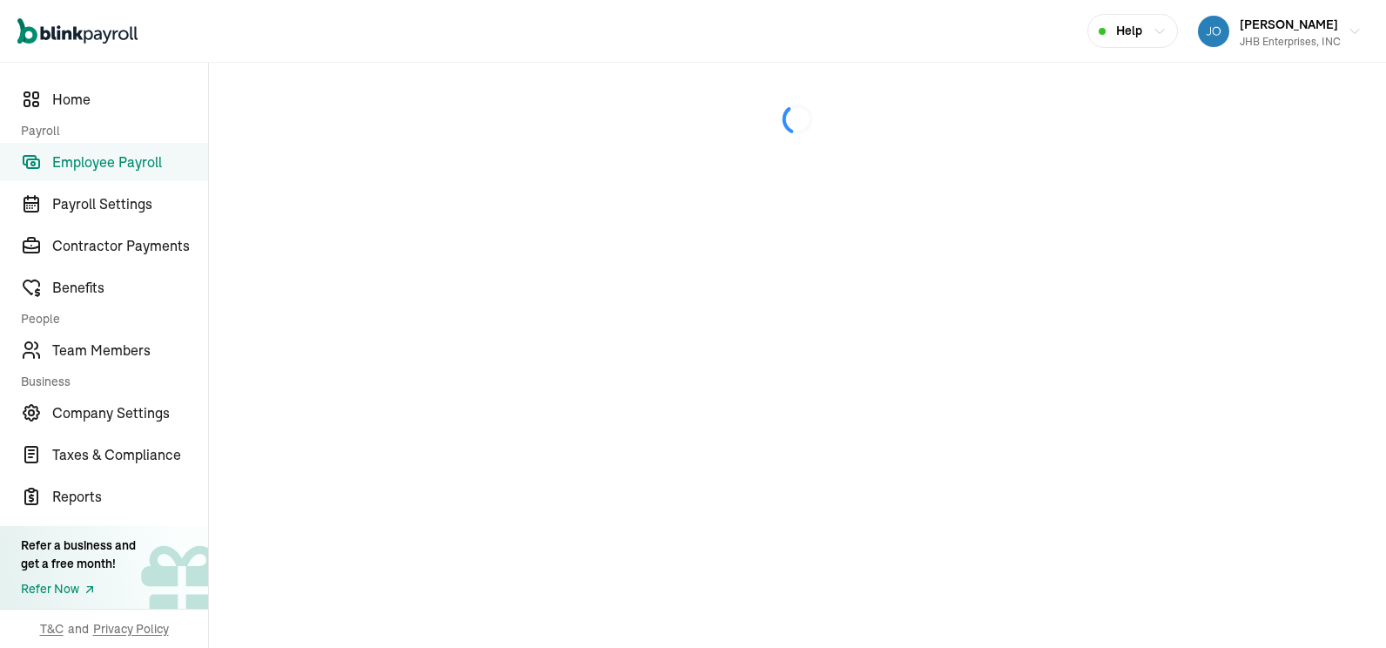
select select "direct_deposit"
select select "manual"
select select "direct_deposit"
select select "manual"
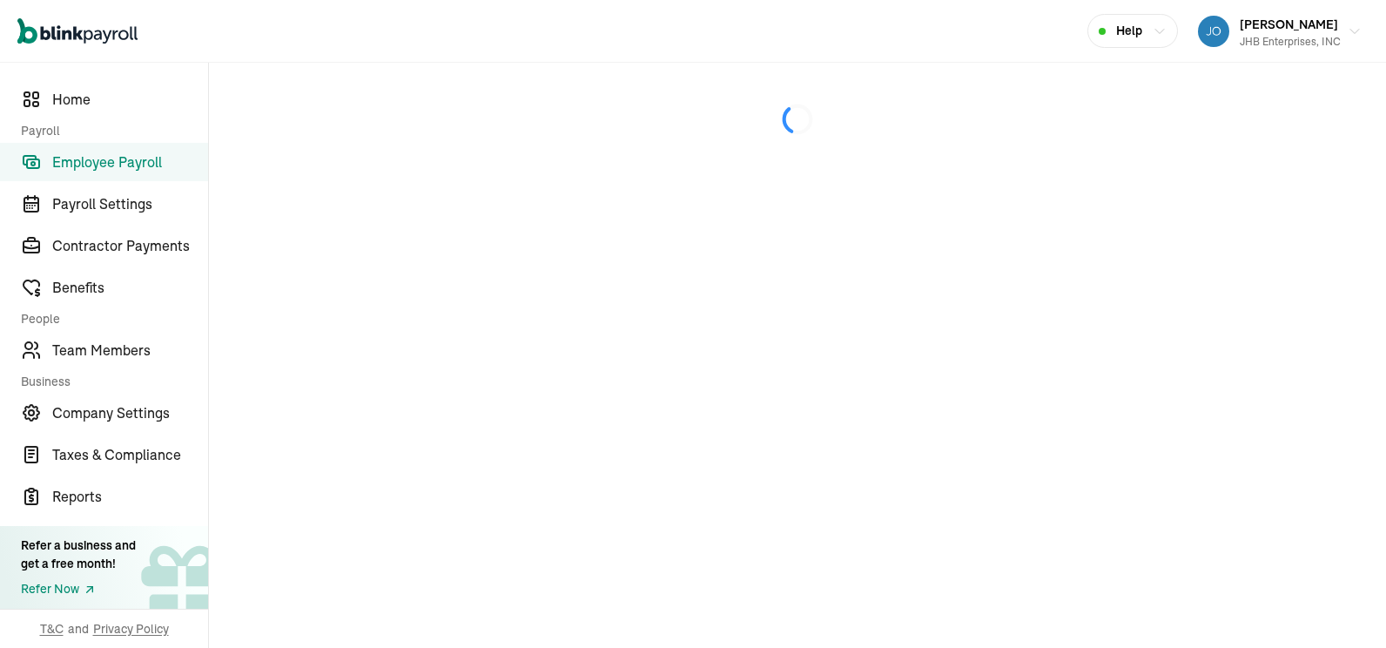
select select "manual"
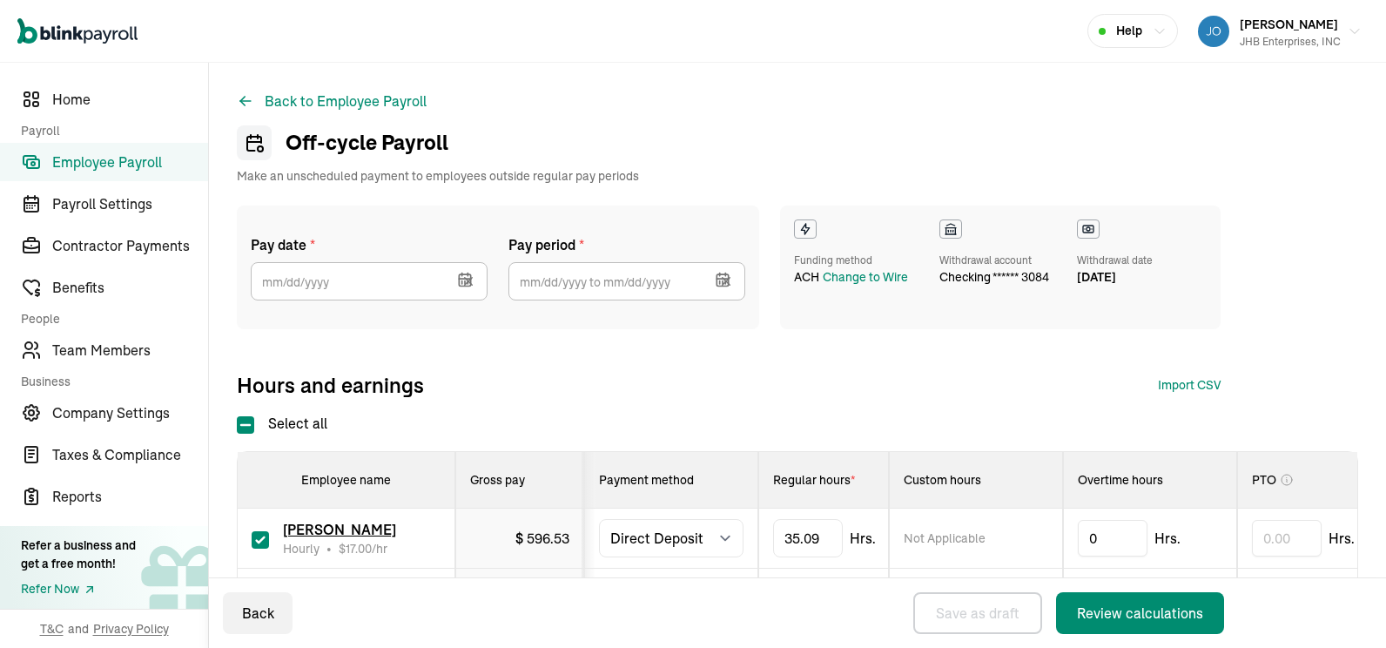
type input "[DATE]"
type input "[DATE] ~ [DATE]"
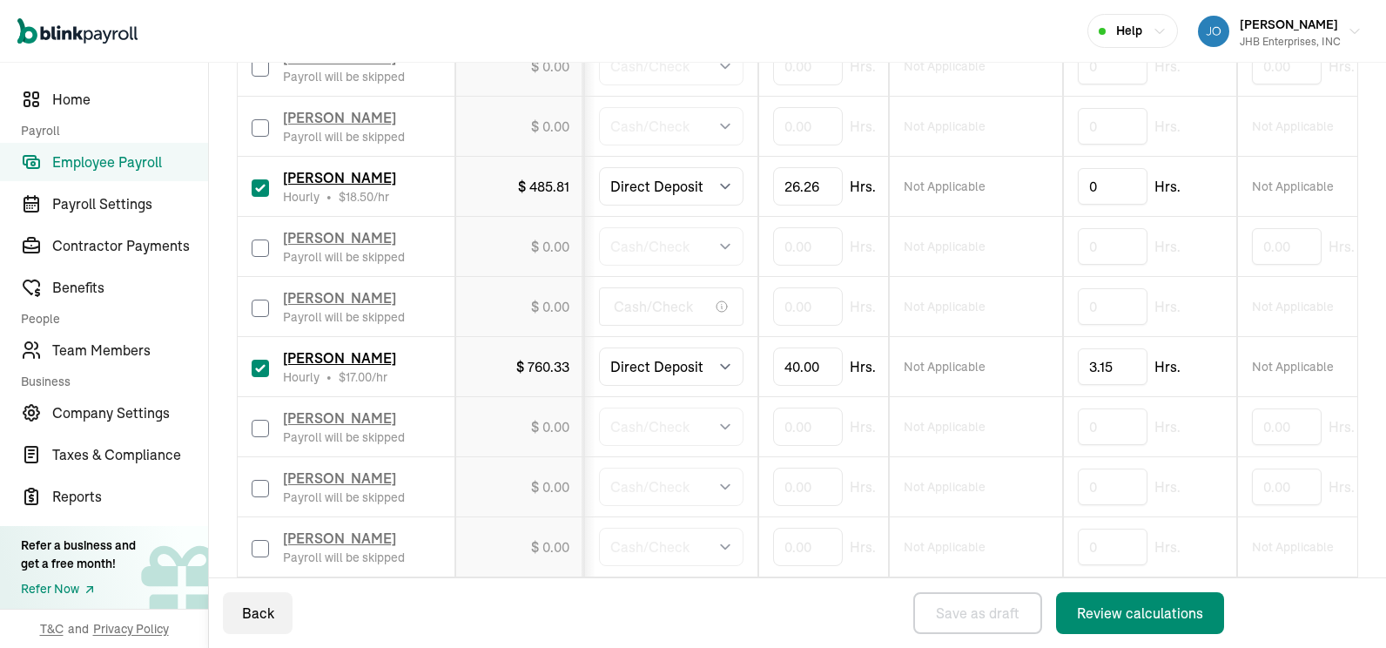
scroll to position [802, 0]
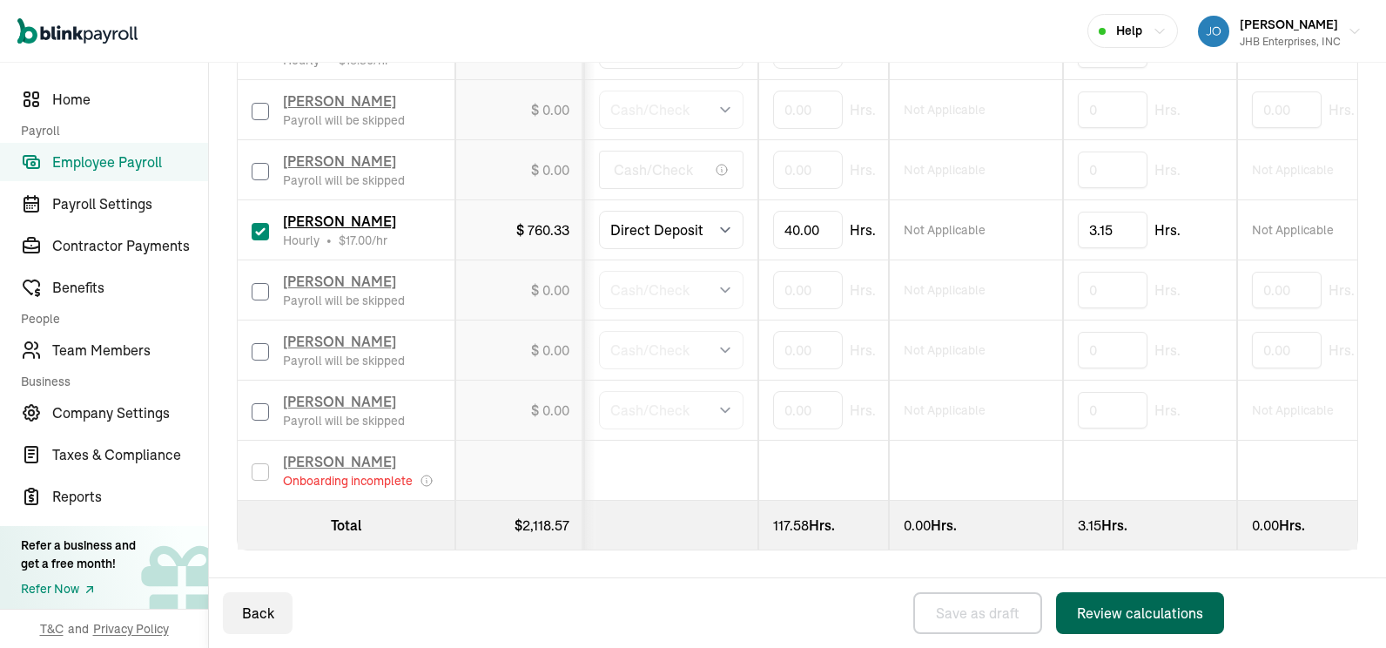
click at [1130, 606] on div "Review calculations" at bounding box center [1140, 612] width 126 height 21
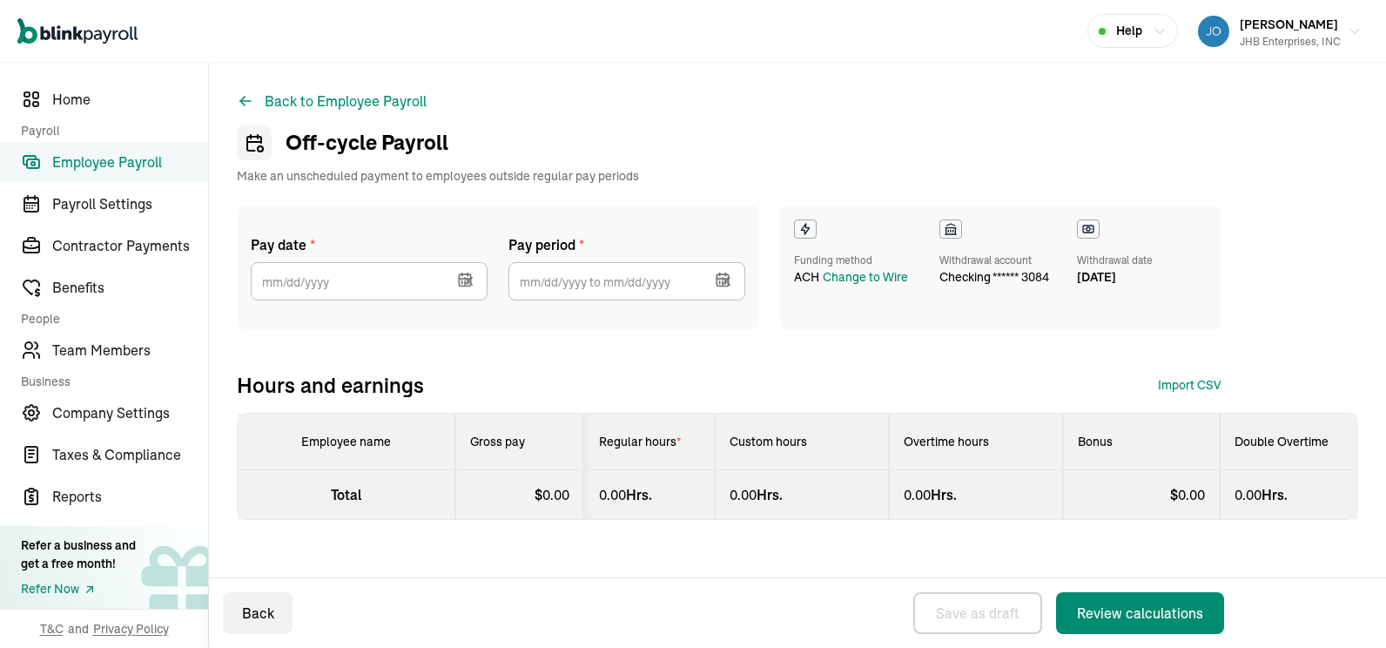
select select "direct_deposit"
select select "manual"
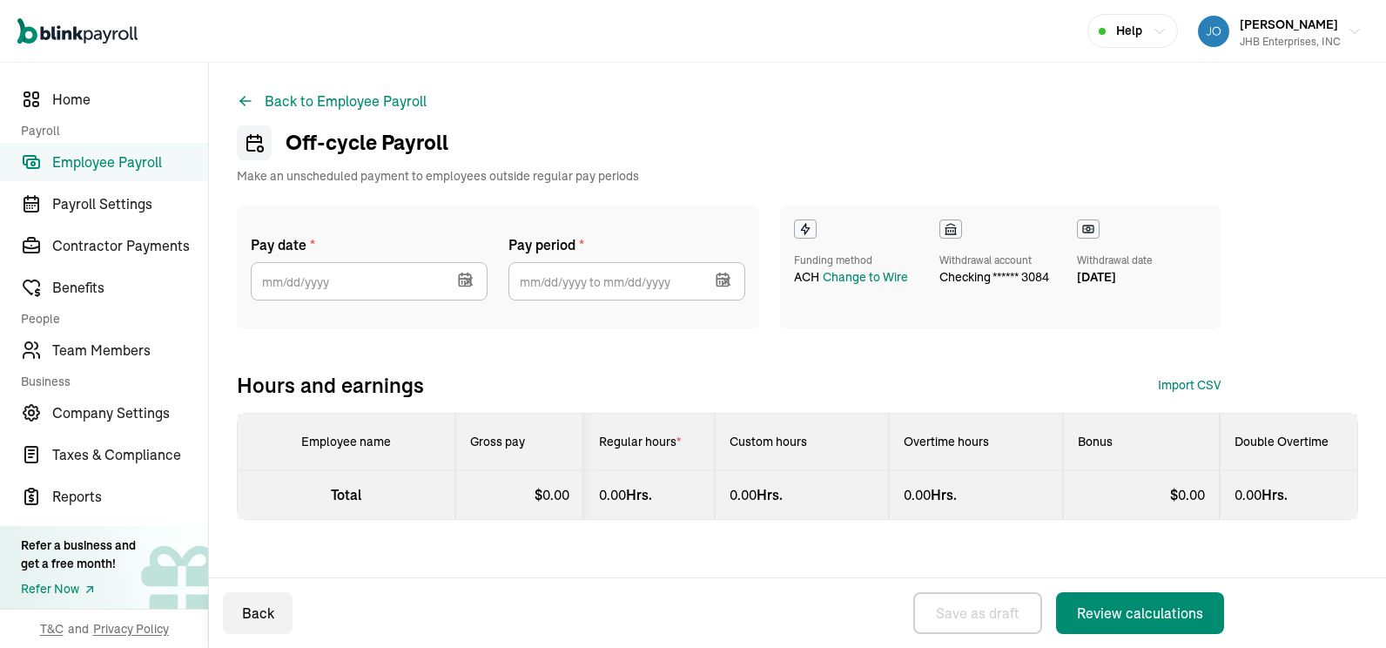
select select "direct_deposit"
select select "manual"
select select "direct_deposit"
select select "manual"
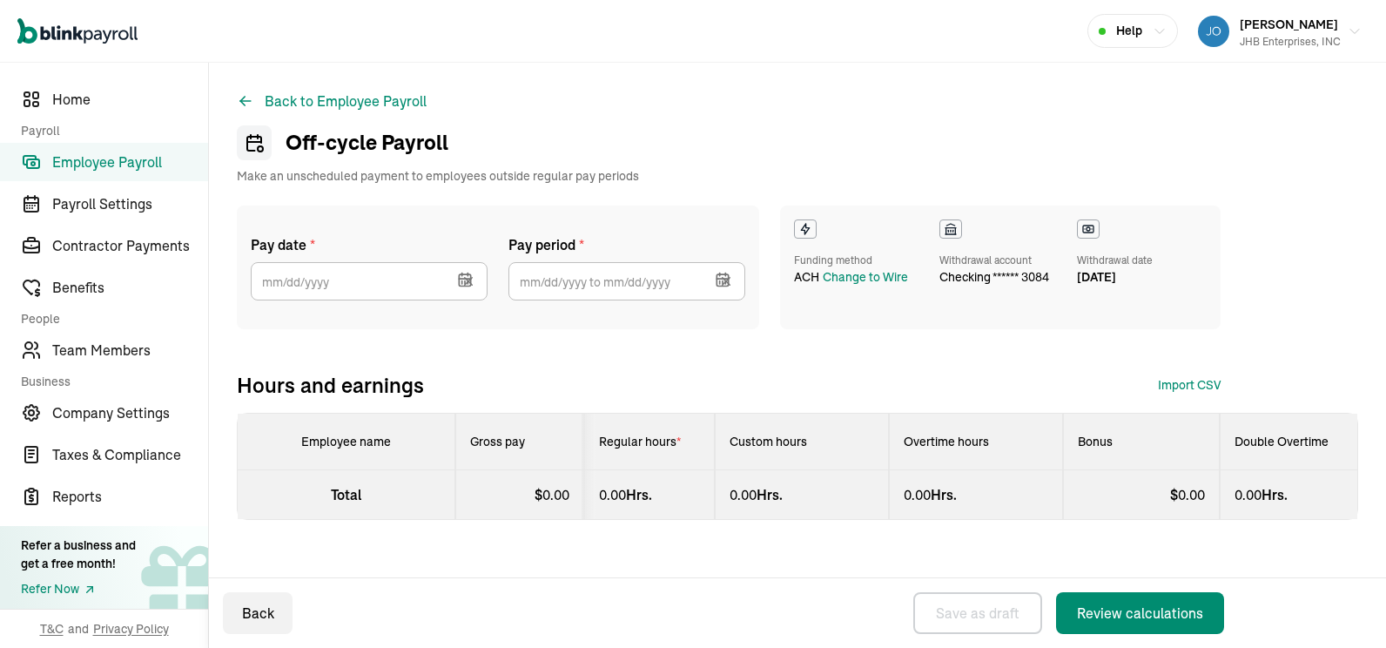
select select "manual"
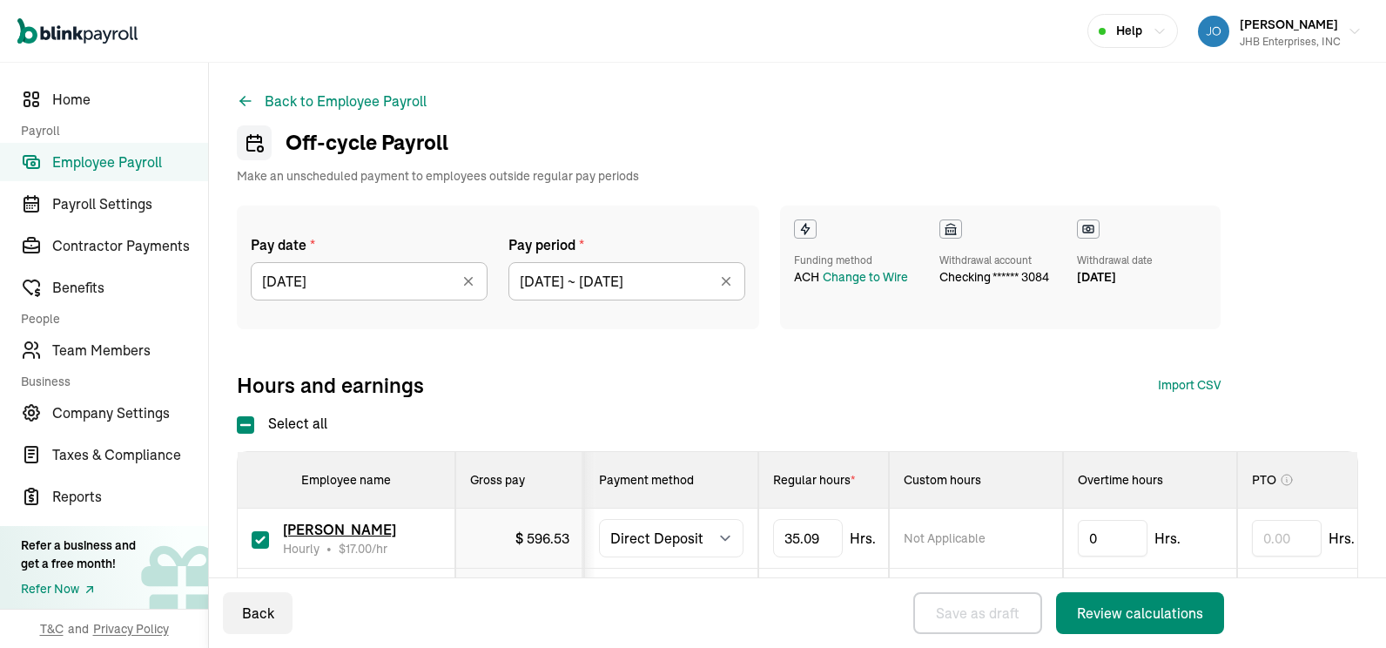
type input "[DATE]"
type input "[DATE] ~ [DATE]"
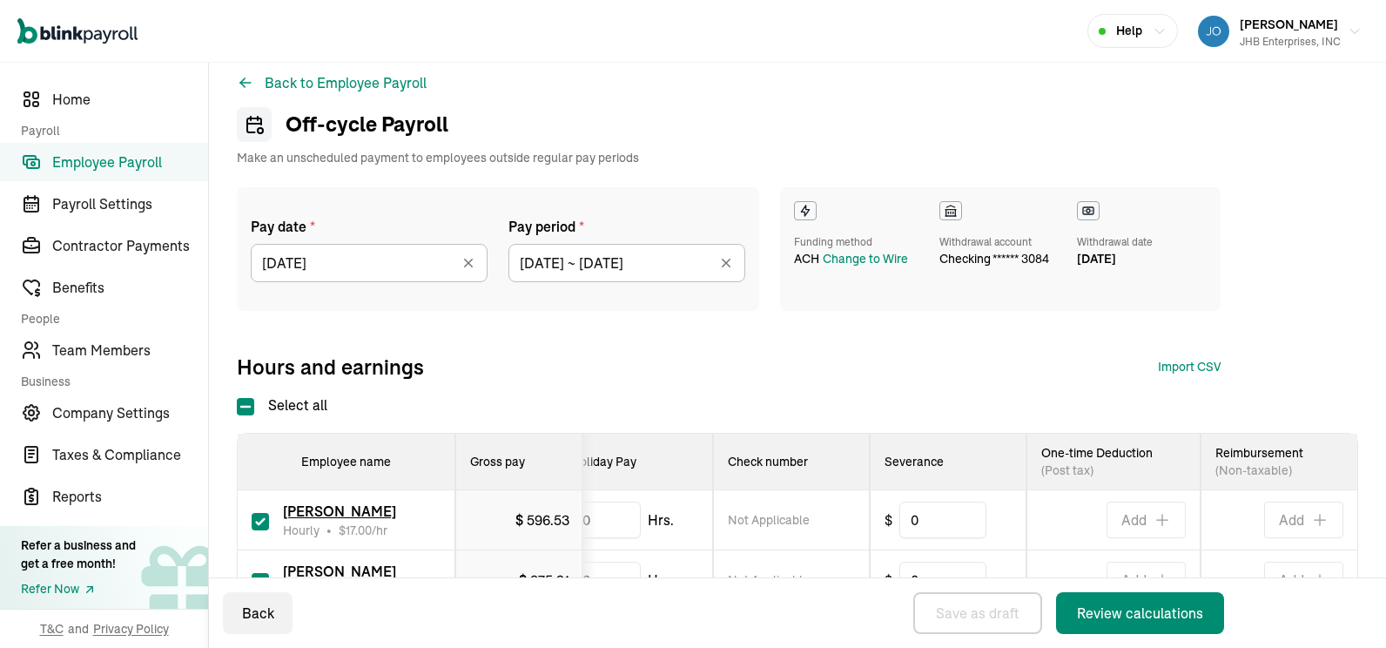
scroll to position [105, 0]
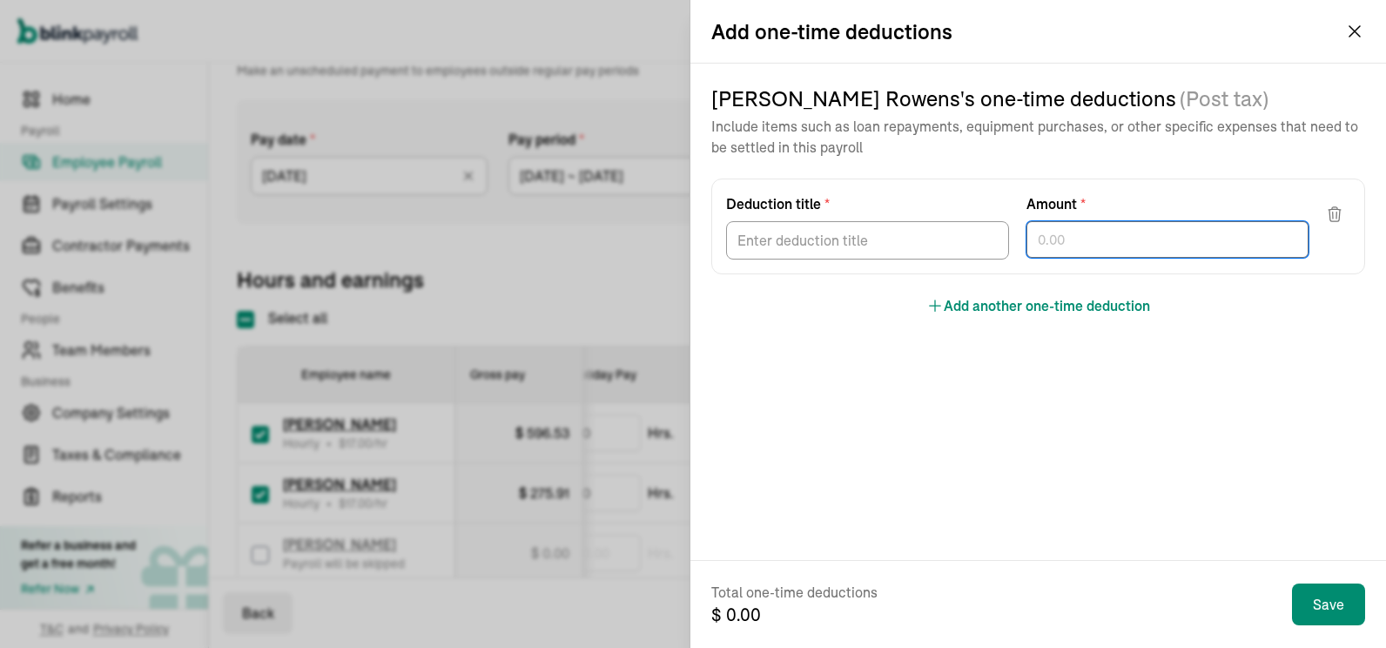
click at [1072, 251] on input "text" at bounding box center [1167, 239] width 283 height 37
type input "60"
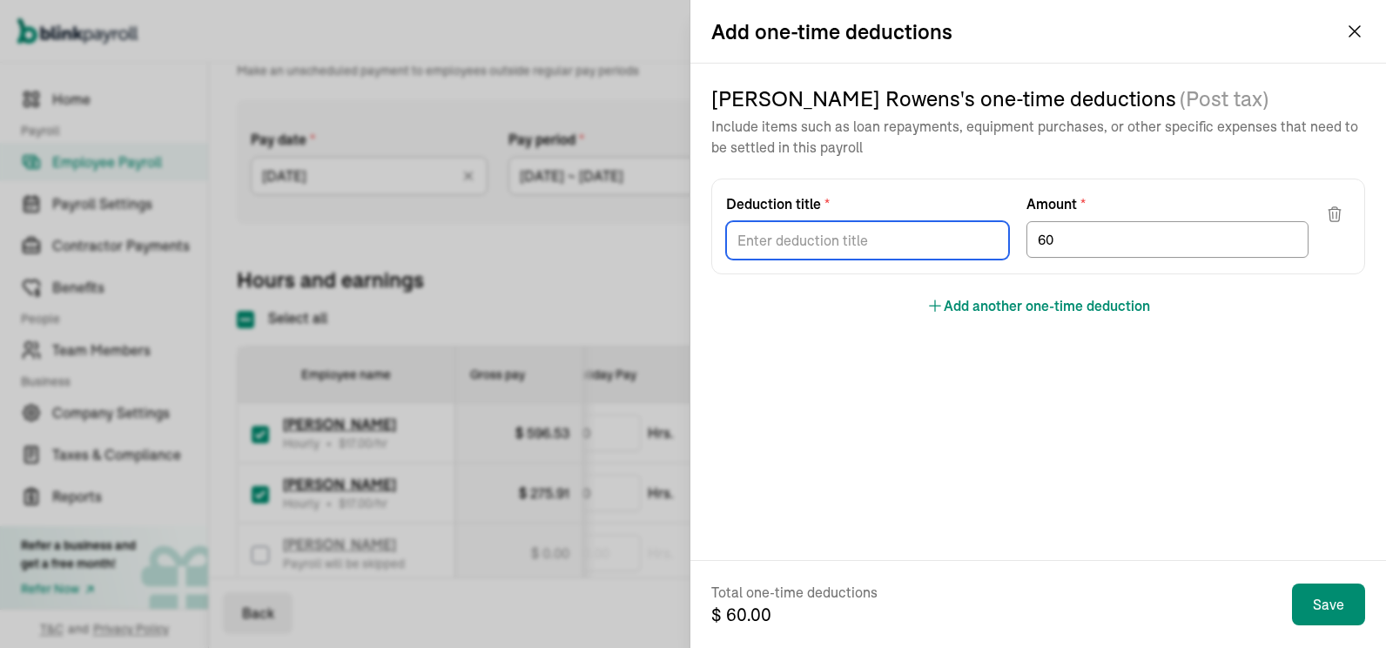
click at [801, 241] on input "Deduction title *" at bounding box center [867, 240] width 283 height 38
type input "shirts and badges"
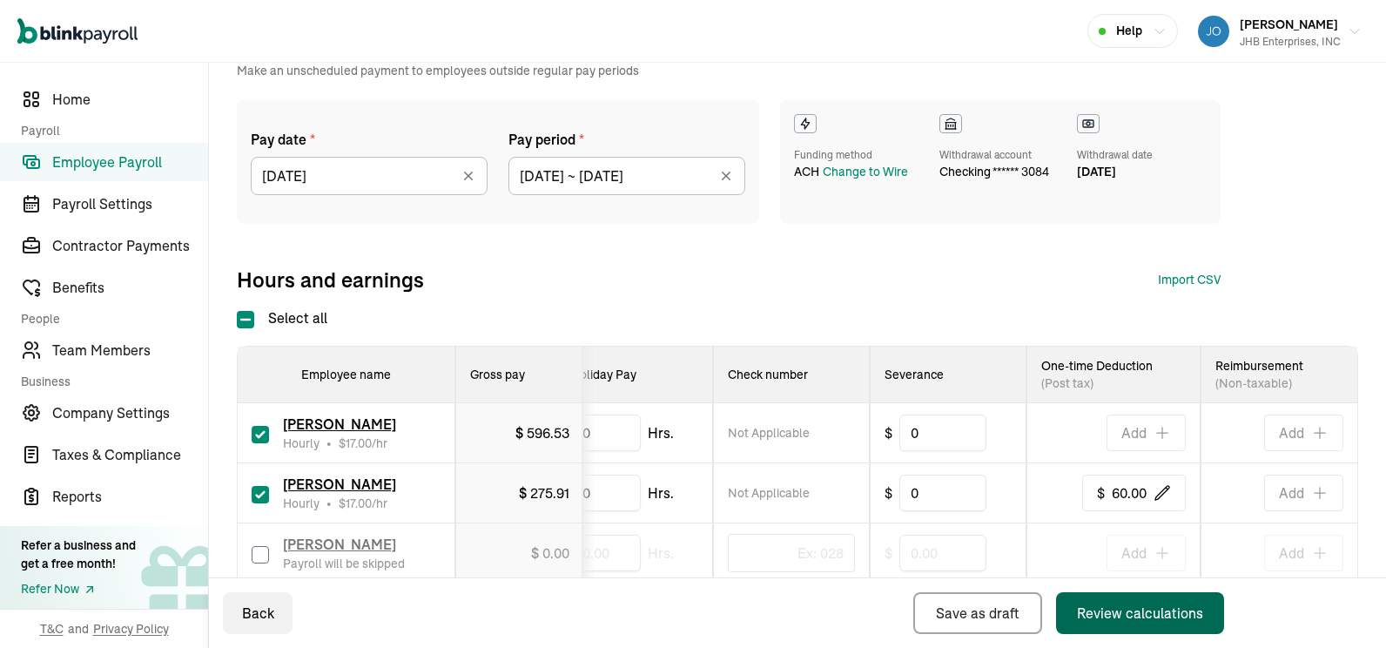
click at [1102, 609] on div "Review calculations" at bounding box center [1140, 612] width 126 height 21
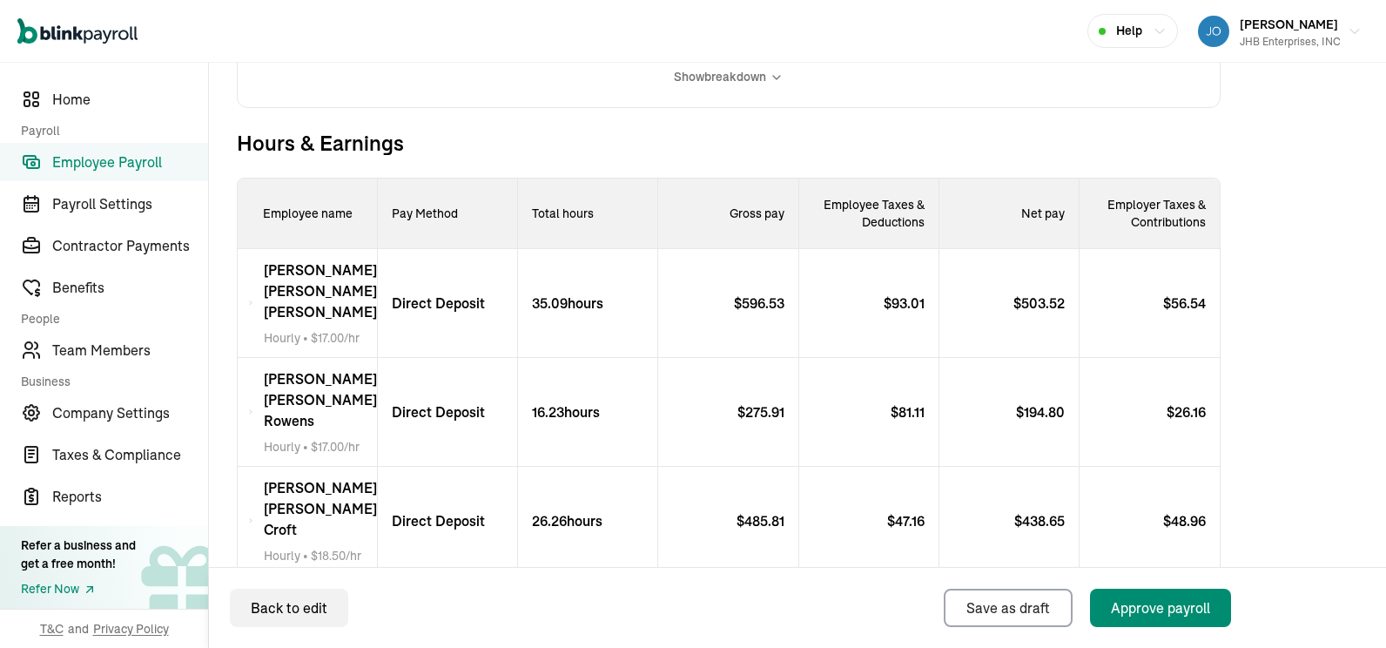
scroll to position [522, 0]
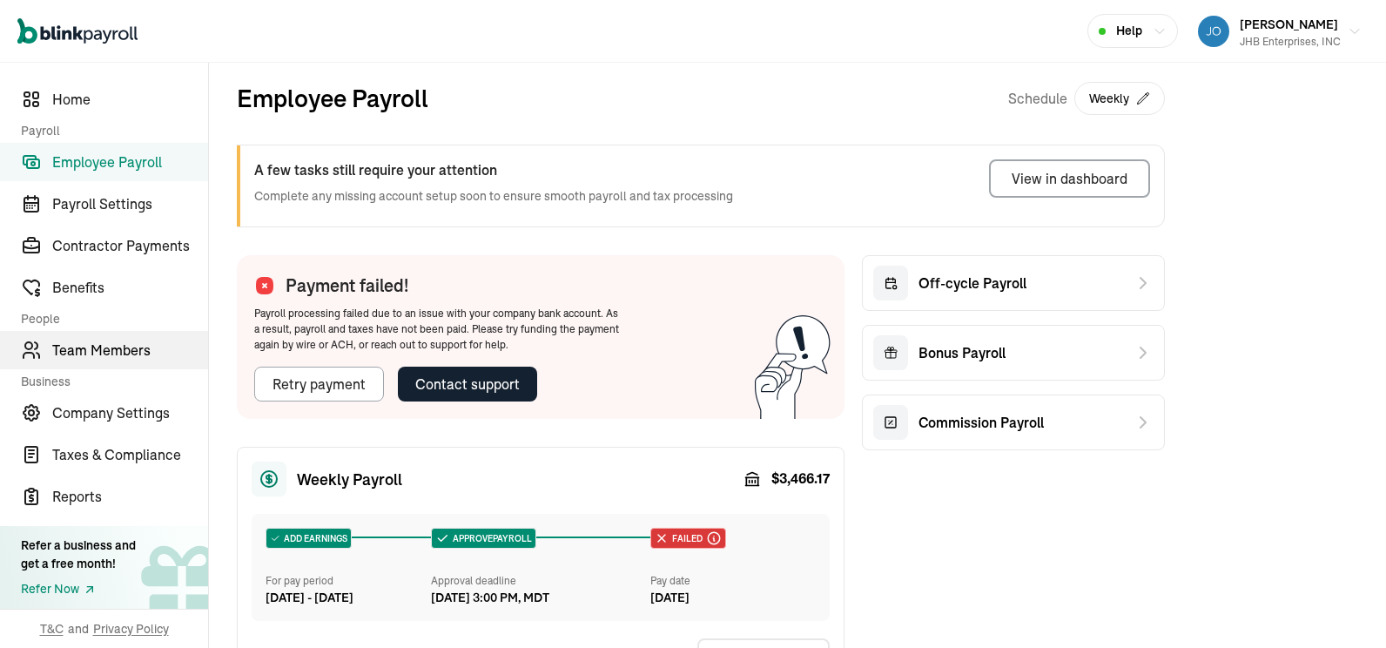
click at [112, 358] on span "Team Members" at bounding box center [130, 350] width 156 height 21
